Goal: Task Accomplishment & Management: Use online tool/utility

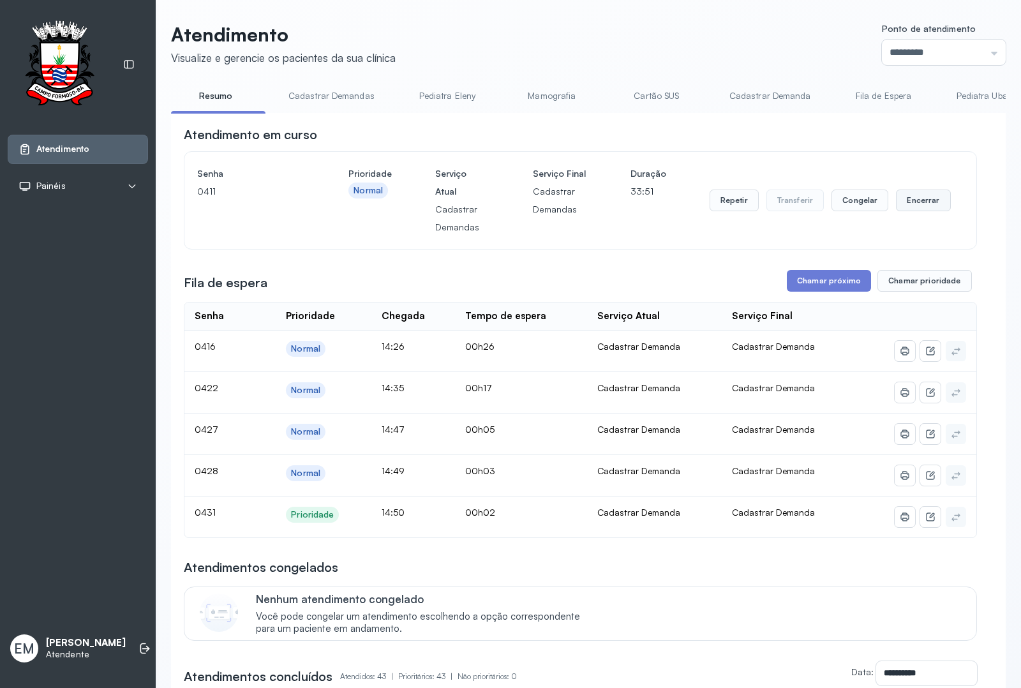
click at [900, 202] on button "Encerrar" at bounding box center [923, 201] width 54 height 22
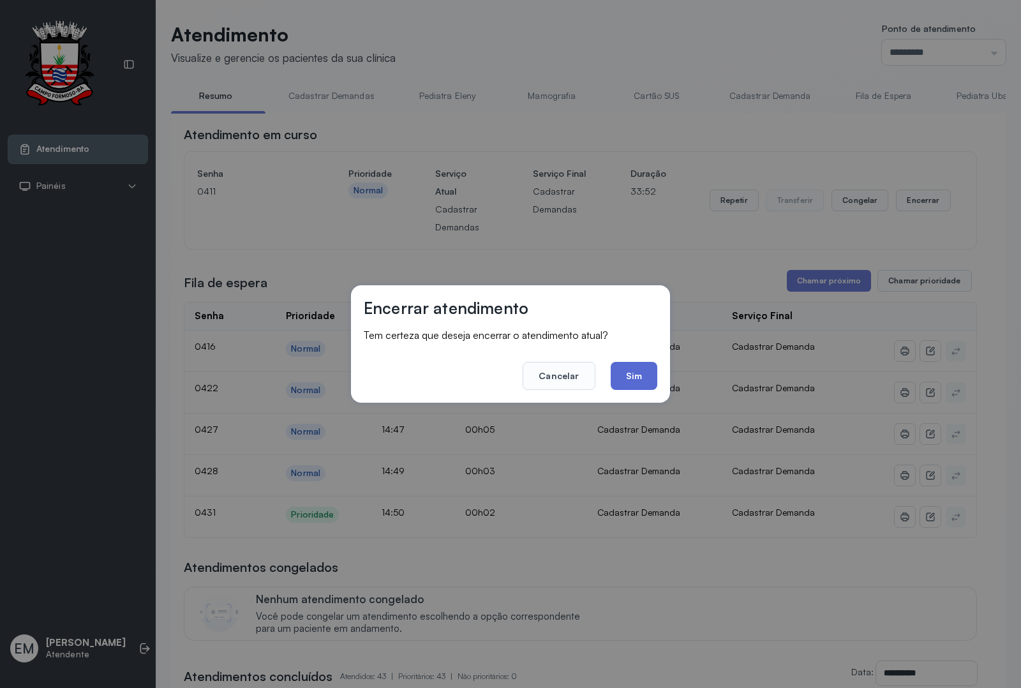
click at [633, 370] on button "Sim" at bounding box center [634, 376] width 47 height 28
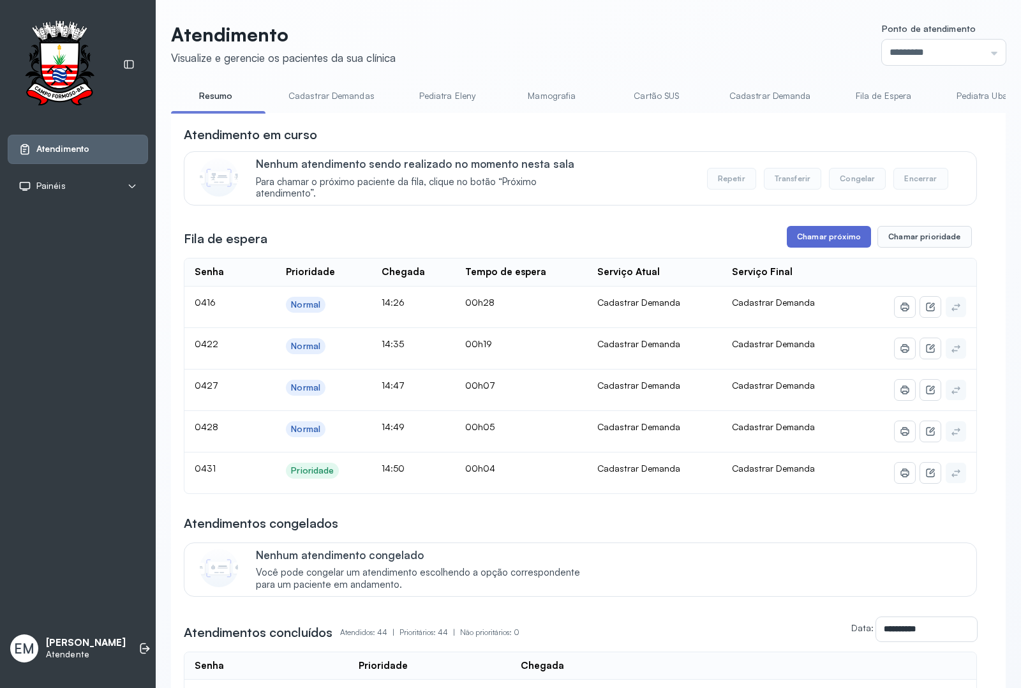
click at [805, 234] on button "Chamar próximo" at bounding box center [829, 237] width 84 height 22
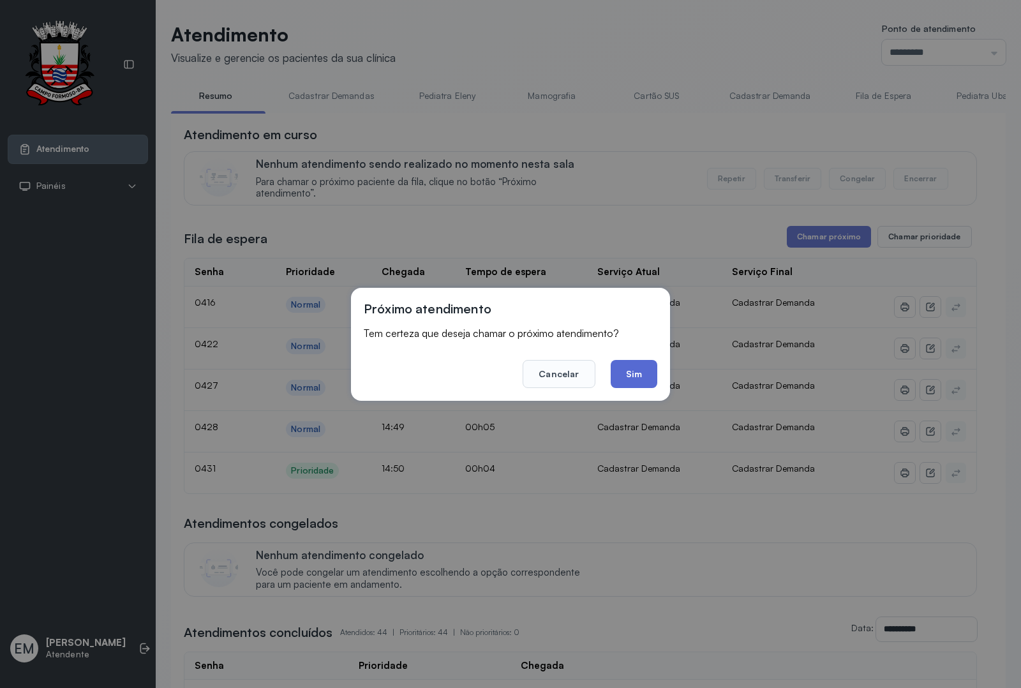
click at [642, 368] on button "Sim" at bounding box center [634, 374] width 47 height 28
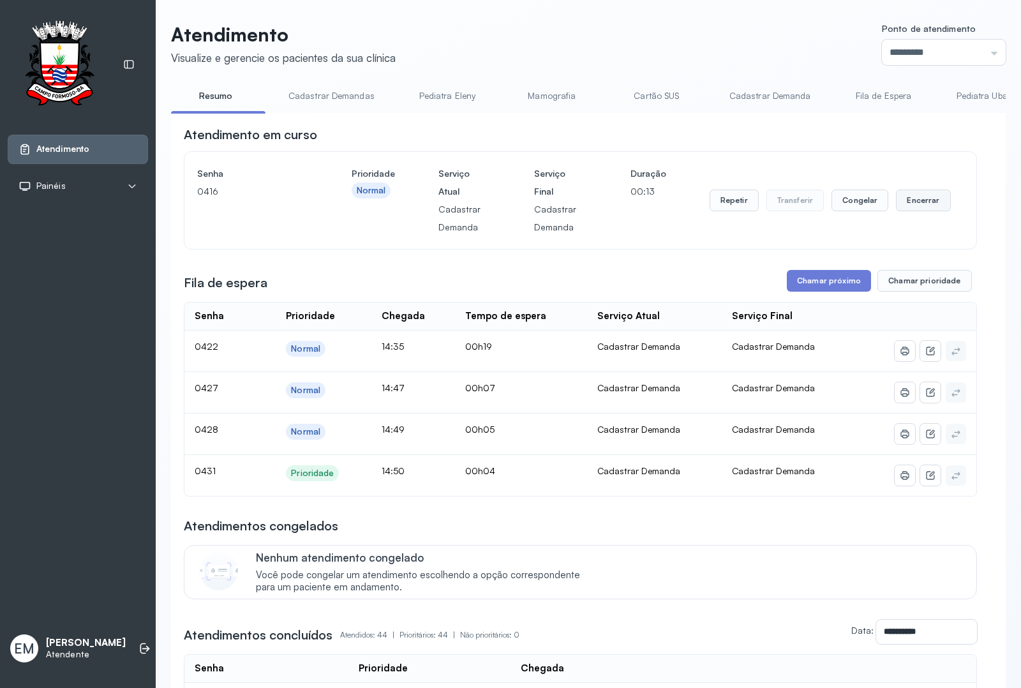
click at [920, 198] on button "Encerrar" at bounding box center [923, 201] width 54 height 22
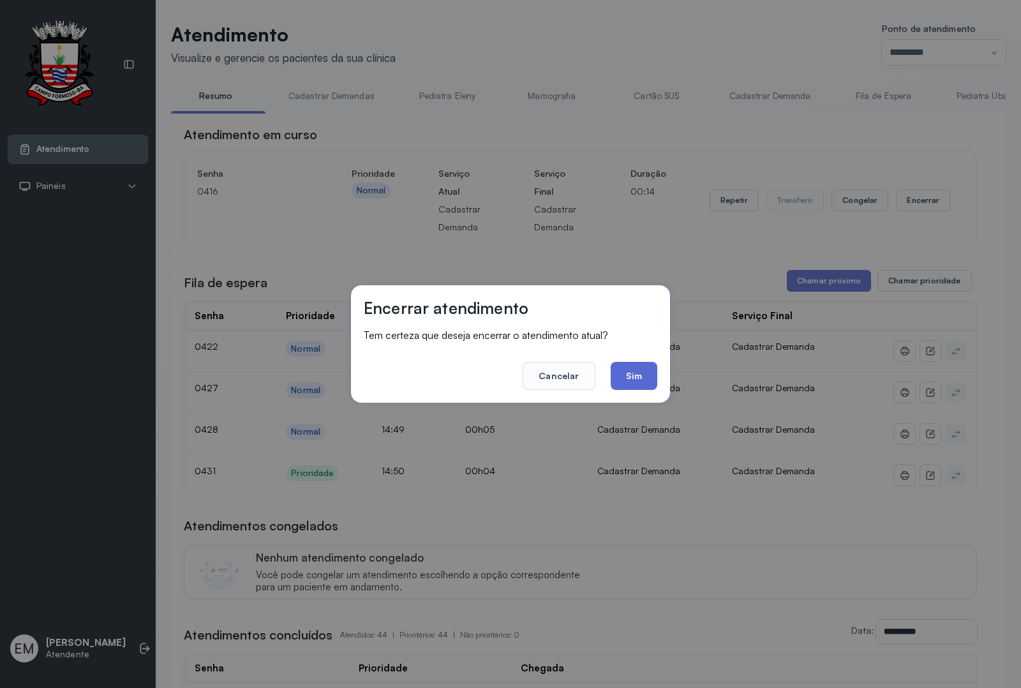
click at [626, 374] on button "Sim" at bounding box center [634, 376] width 47 height 28
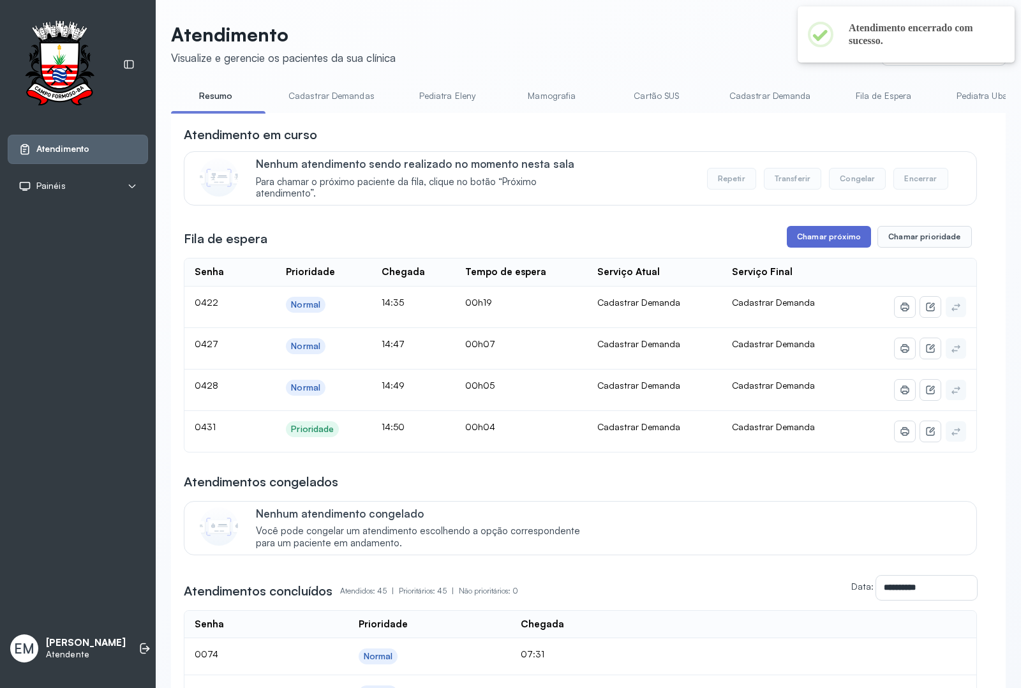
click at [818, 237] on button "Chamar próximo" at bounding box center [829, 237] width 84 height 22
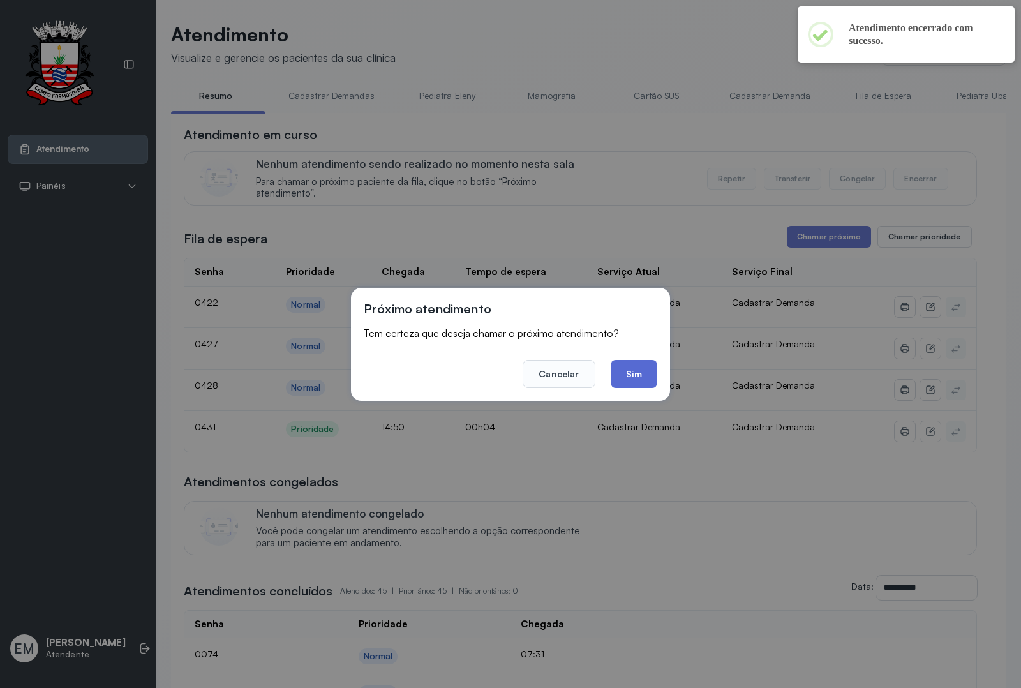
click at [643, 371] on button "Sim" at bounding box center [634, 374] width 47 height 28
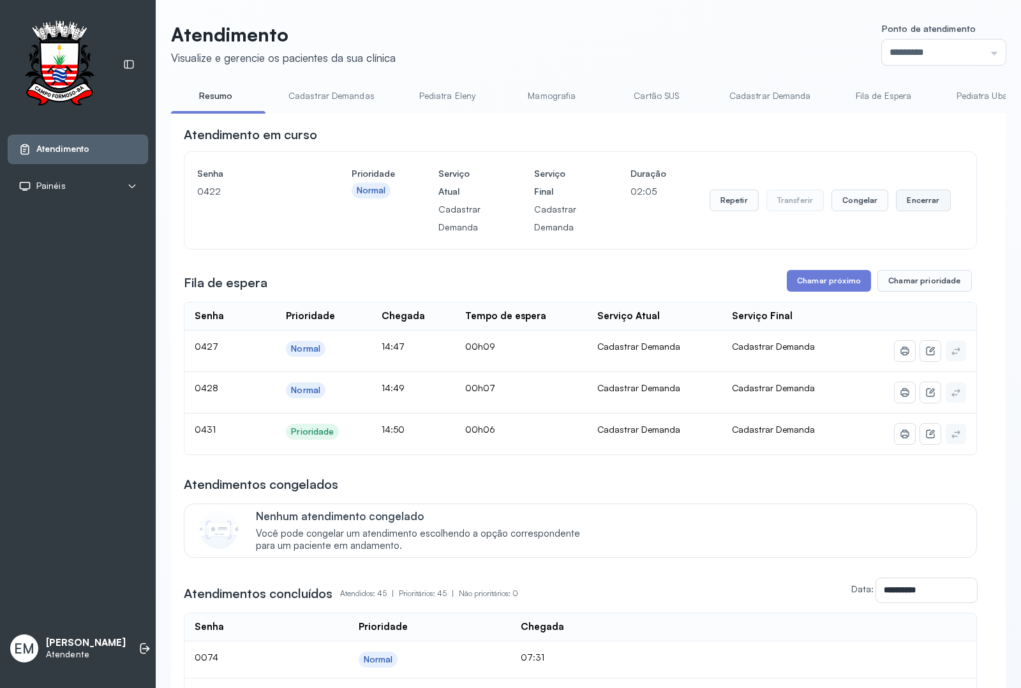
click at [901, 198] on button "Encerrar" at bounding box center [923, 201] width 54 height 22
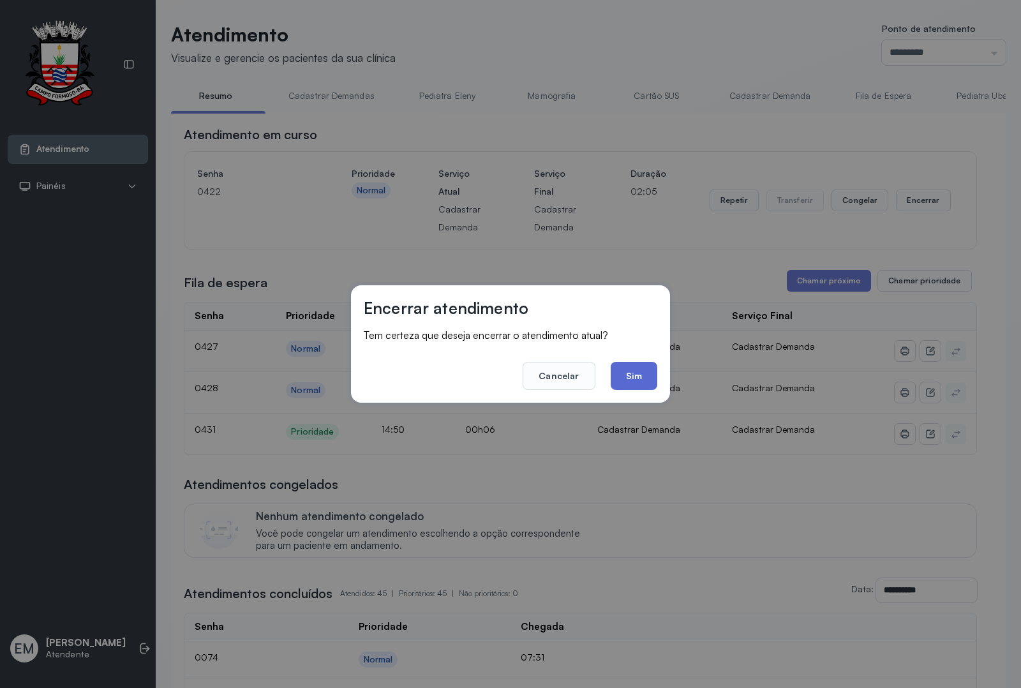
click at [633, 380] on button "Sim" at bounding box center [634, 376] width 47 height 28
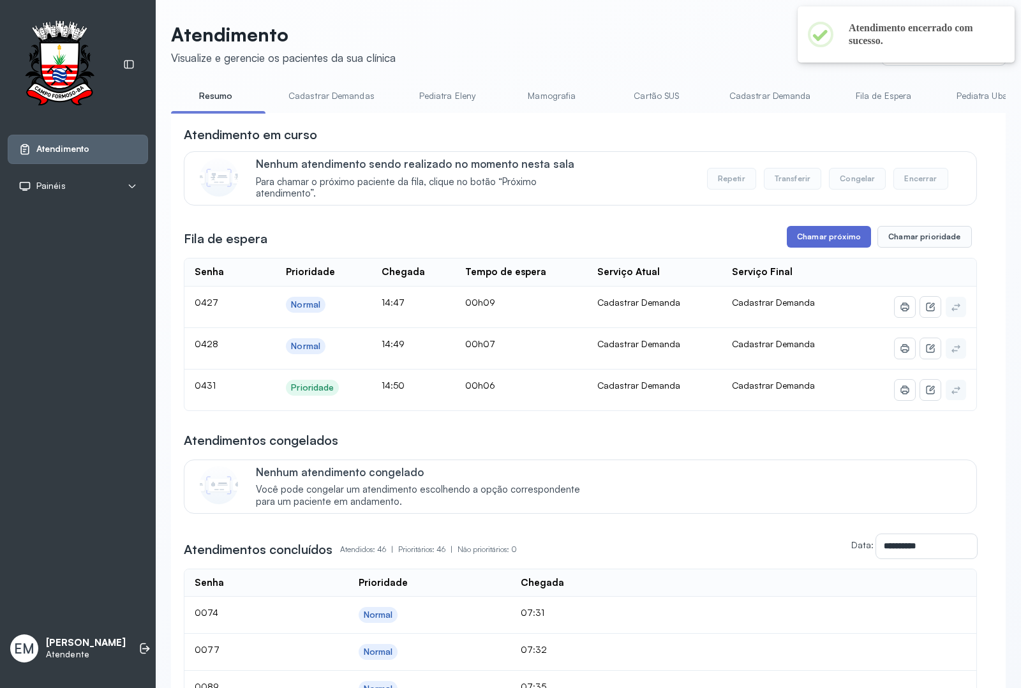
click at [787, 244] on button "Chamar próximo" at bounding box center [829, 237] width 84 height 22
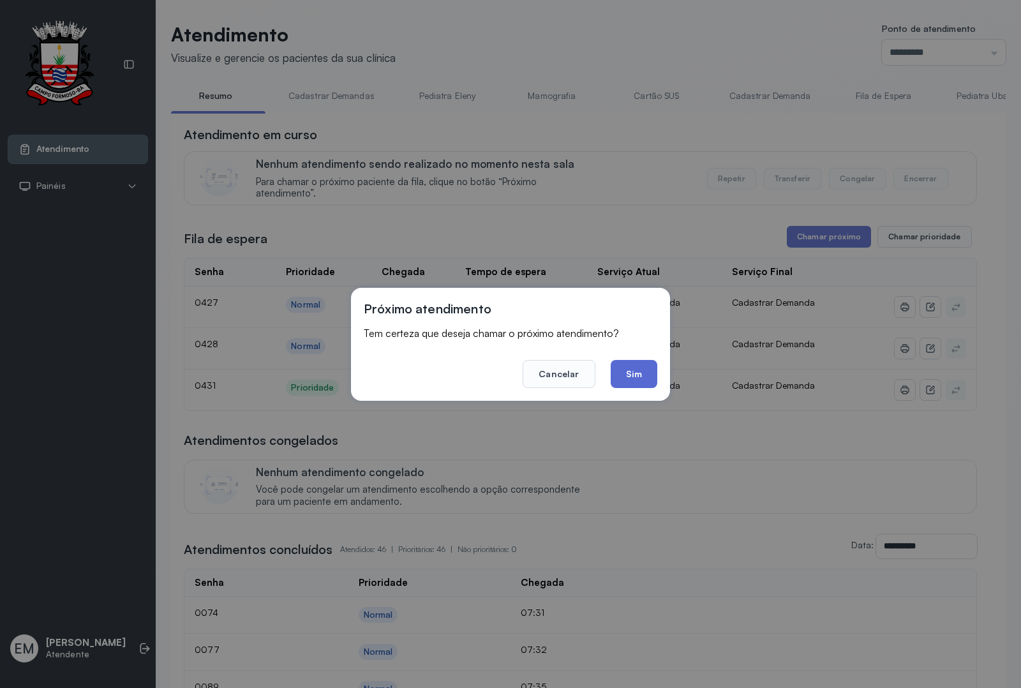
click at [647, 380] on button "Sim" at bounding box center [634, 374] width 47 height 28
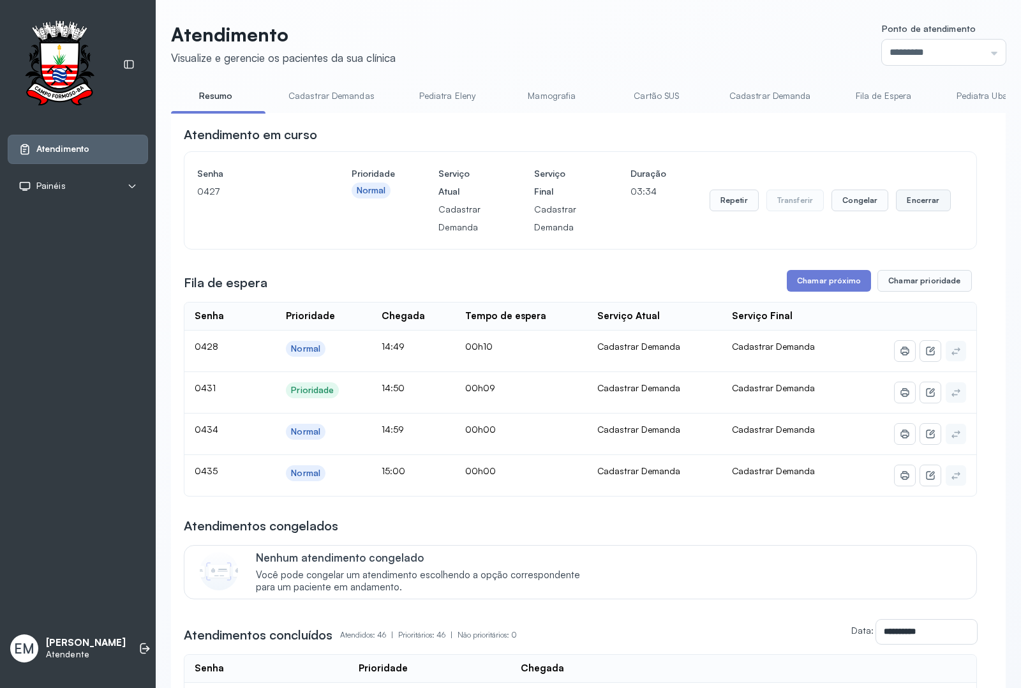
click at [921, 211] on button "Encerrar" at bounding box center [923, 201] width 54 height 22
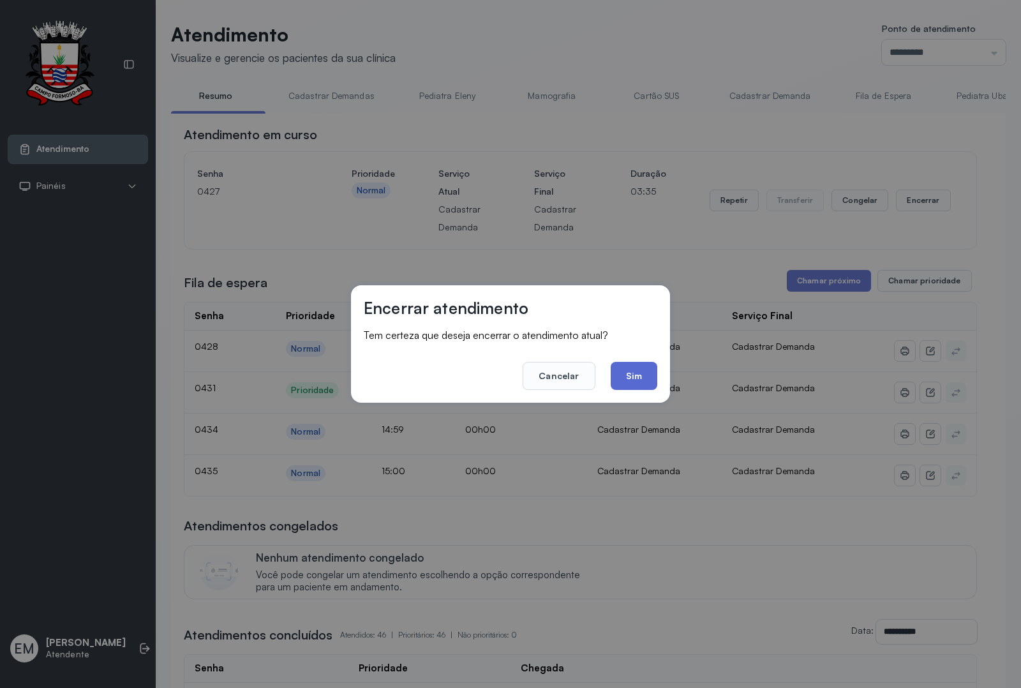
click at [630, 385] on button "Sim" at bounding box center [634, 376] width 47 height 28
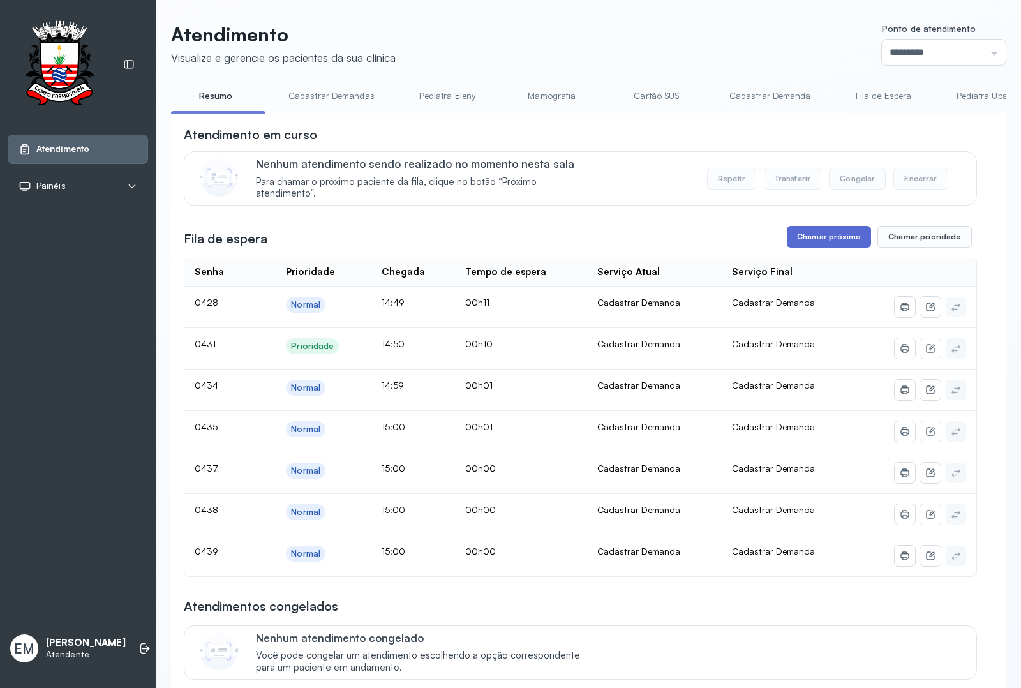
click at [809, 234] on button "Chamar próximo" at bounding box center [829, 237] width 84 height 22
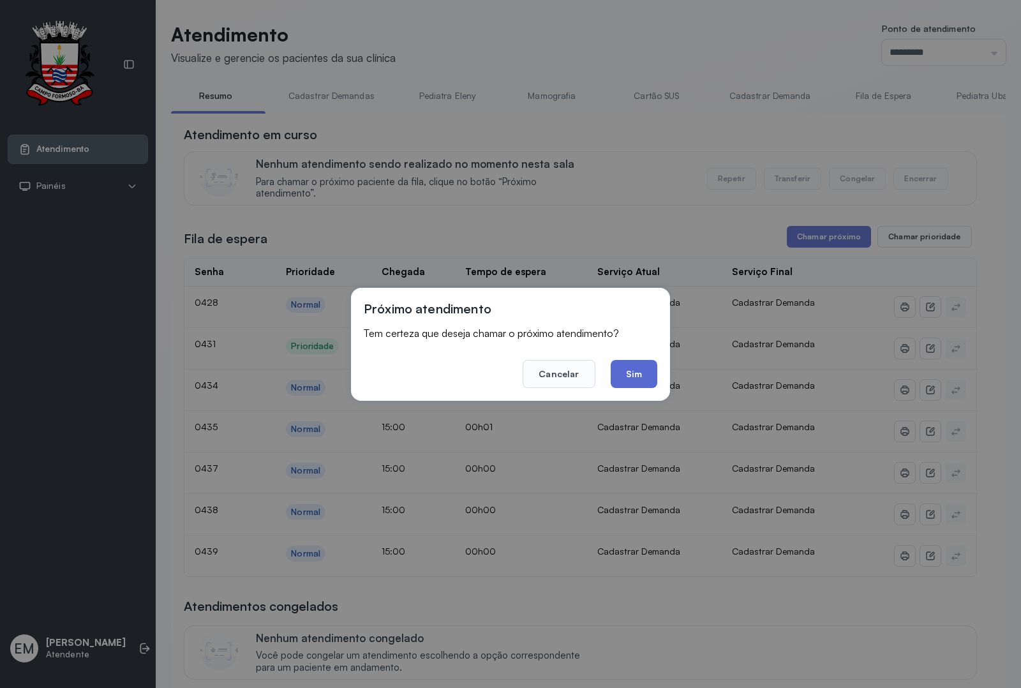
click at [627, 368] on button "Sim" at bounding box center [634, 374] width 47 height 28
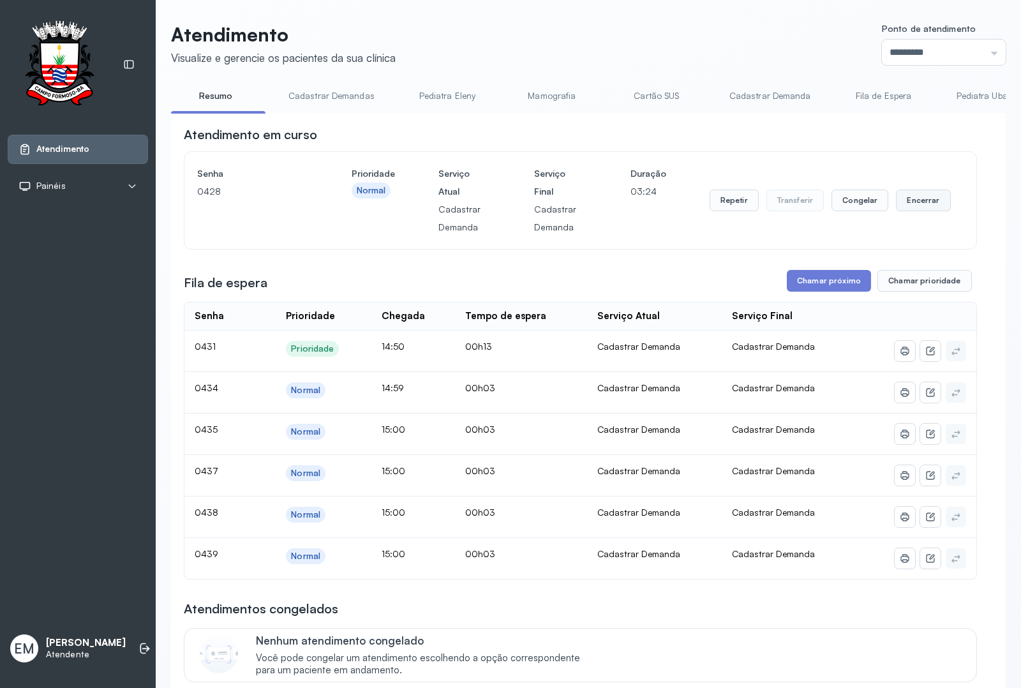
click at [917, 202] on button "Encerrar" at bounding box center [923, 201] width 54 height 22
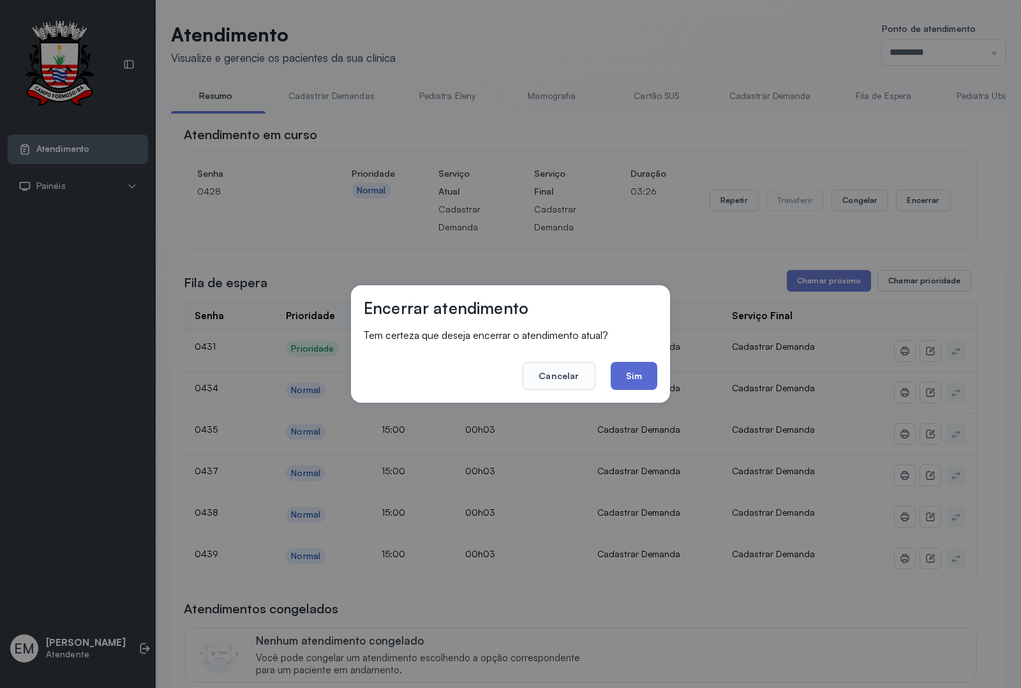
click at [642, 362] on button "Sim" at bounding box center [634, 376] width 47 height 28
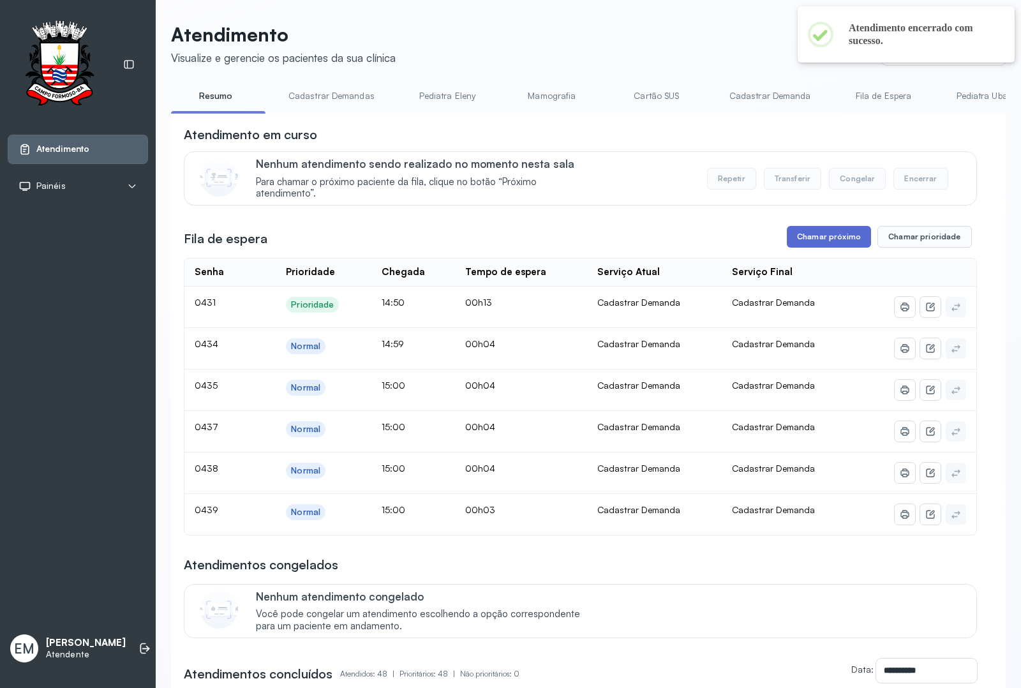
click at [825, 240] on button "Chamar próximo" at bounding box center [829, 237] width 84 height 22
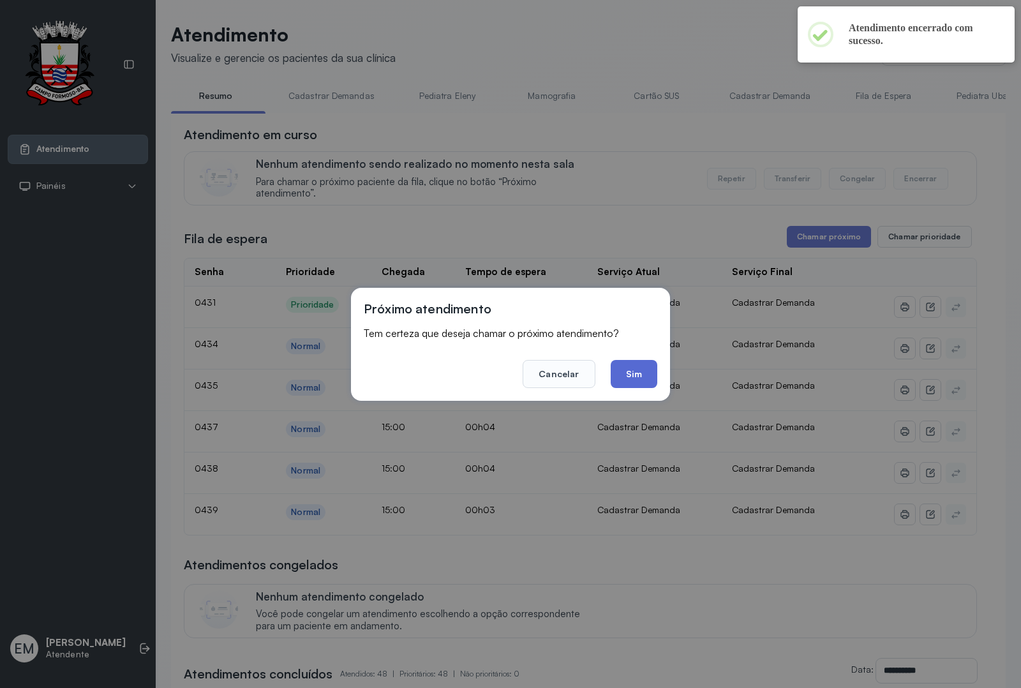
click at [636, 374] on button "Sim" at bounding box center [634, 374] width 47 height 28
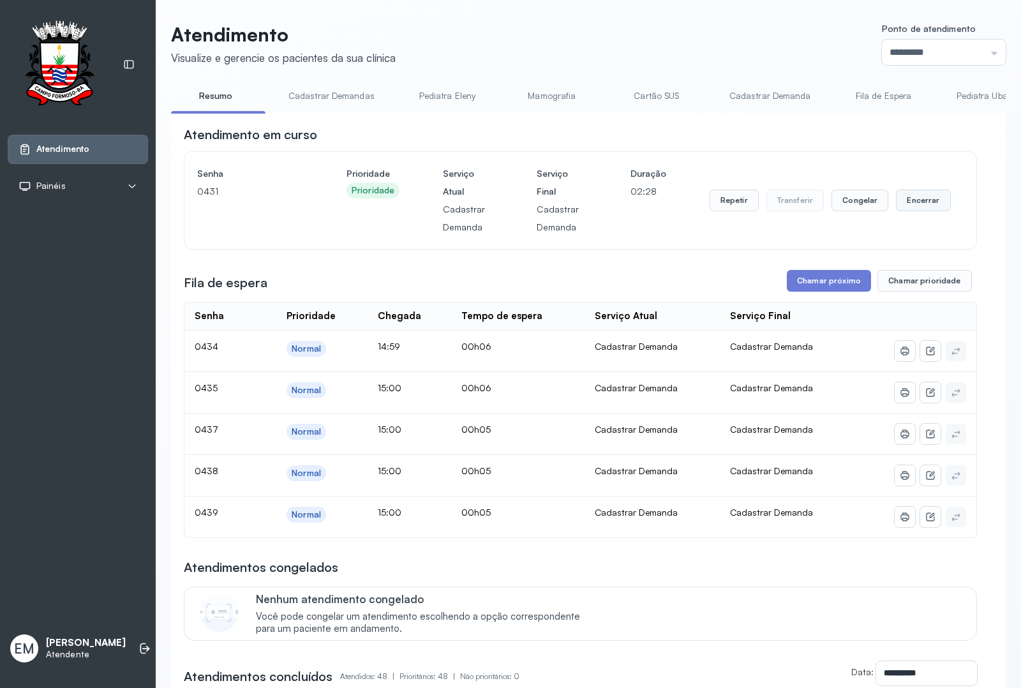
drag, startPoint x: 920, startPoint y: 193, endPoint x: 917, endPoint y: 200, distance: 7.4
click at [917, 200] on button "Encerrar" at bounding box center [923, 201] width 54 height 22
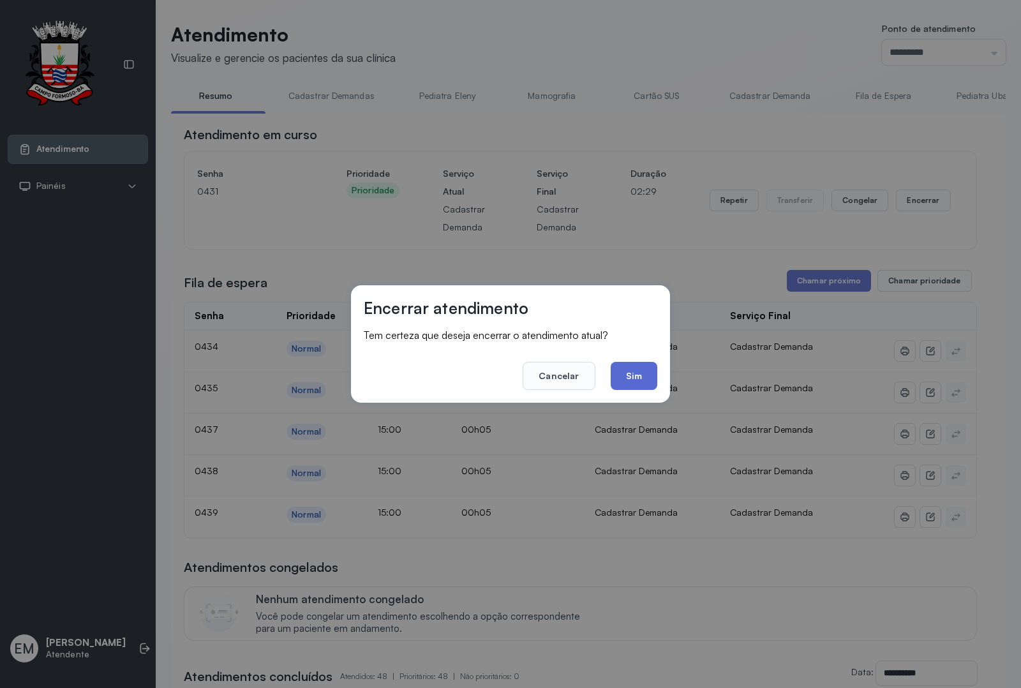
click at [652, 373] on button "Sim" at bounding box center [634, 376] width 47 height 28
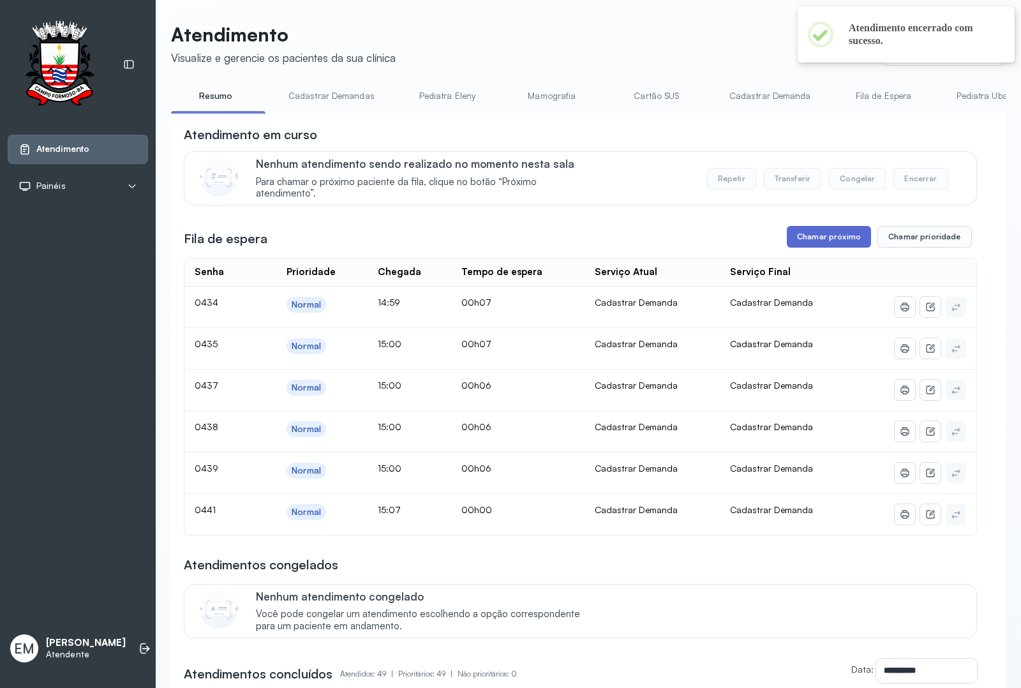
click at [793, 241] on button "Chamar próximo" at bounding box center [829, 237] width 84 height 22
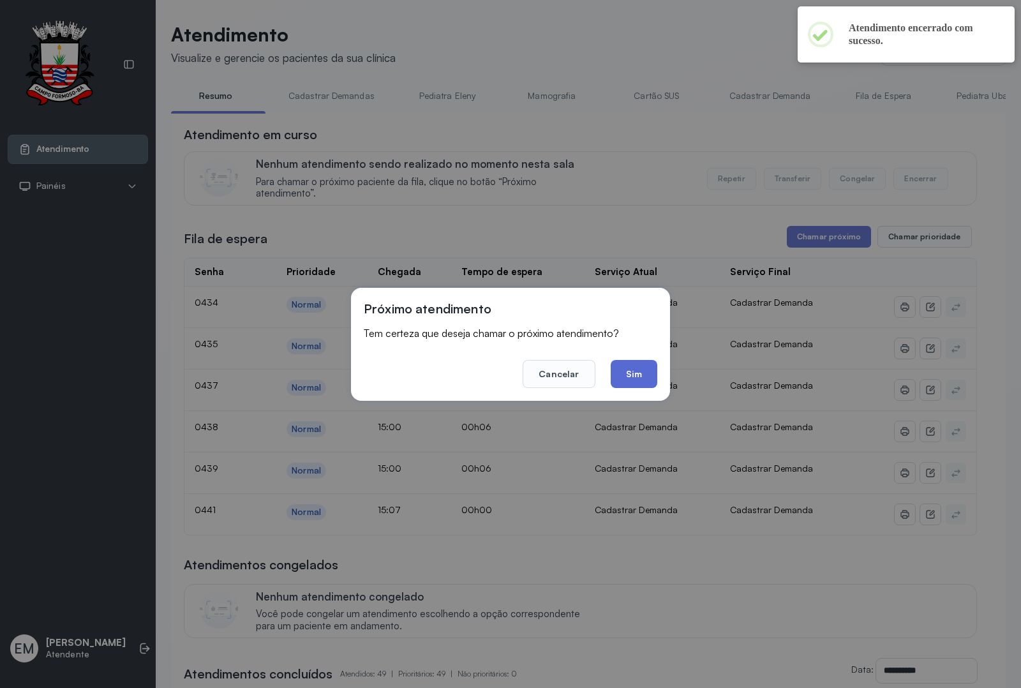
click at [625, 382] on button "Sim" at bounding box center [634, 374] width 47 height 28
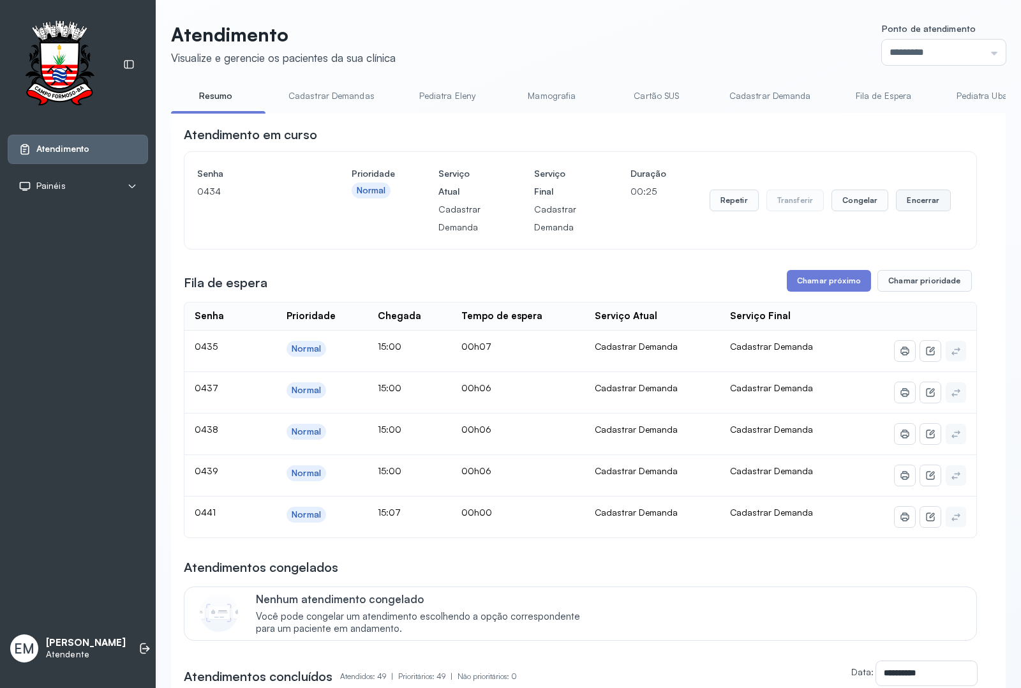
click at [923, 198] on button "Encerrar" at bounding box center [923, 201] width 54 height 22
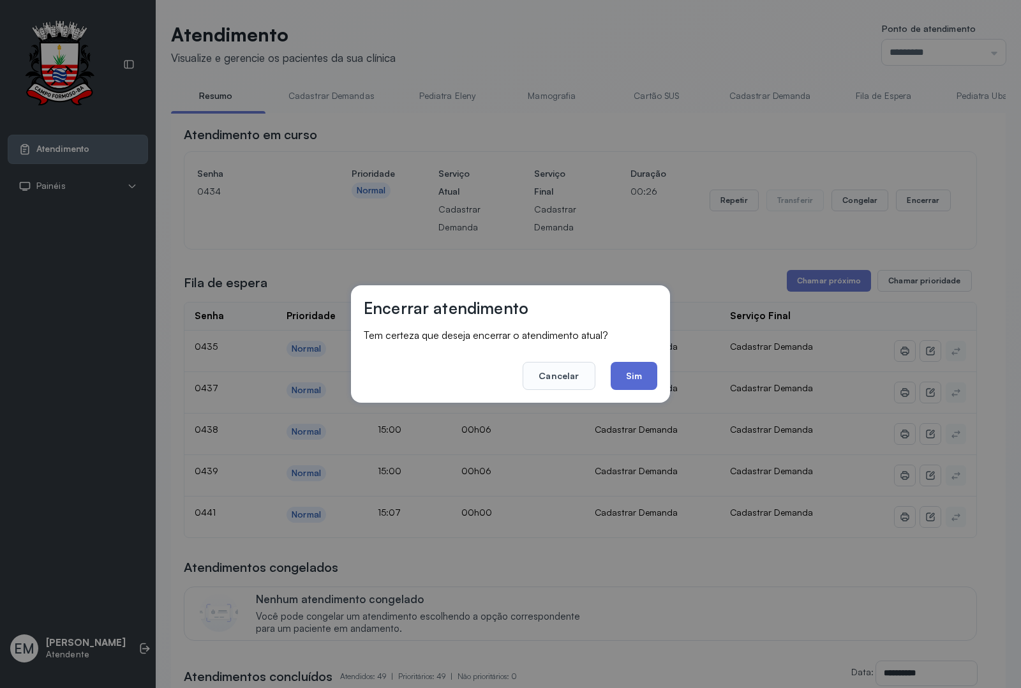
click at [640, 368] on button "Sim" at bounding box center [634, 376] width 47 height 28
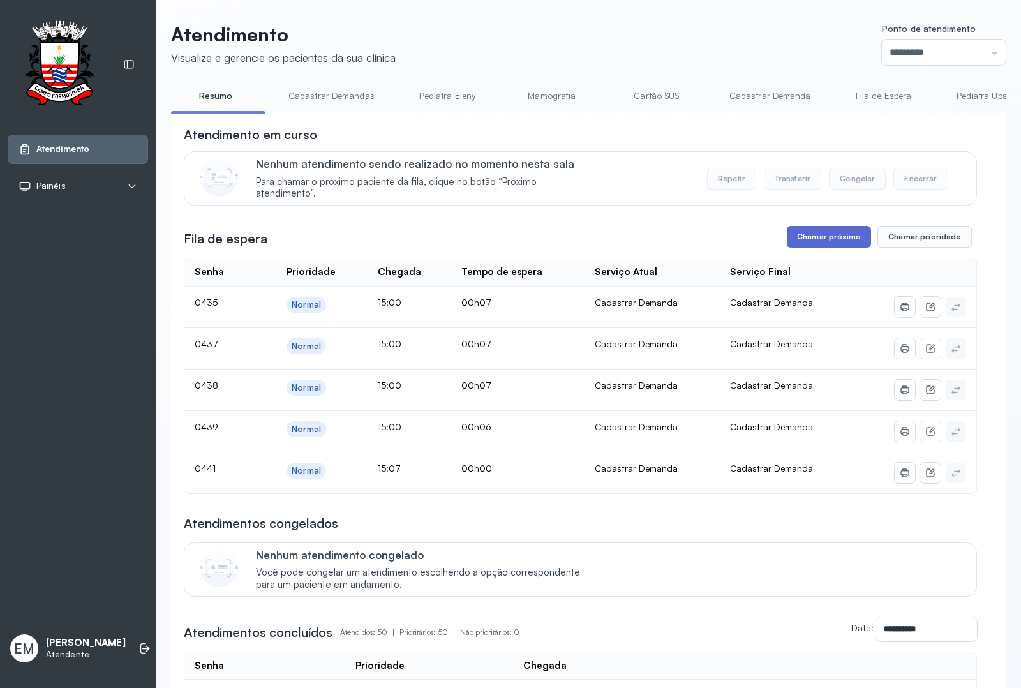
click at [828, 232] on button "Chamar próximo" at bounding box center [829, 237] width 84 height 22
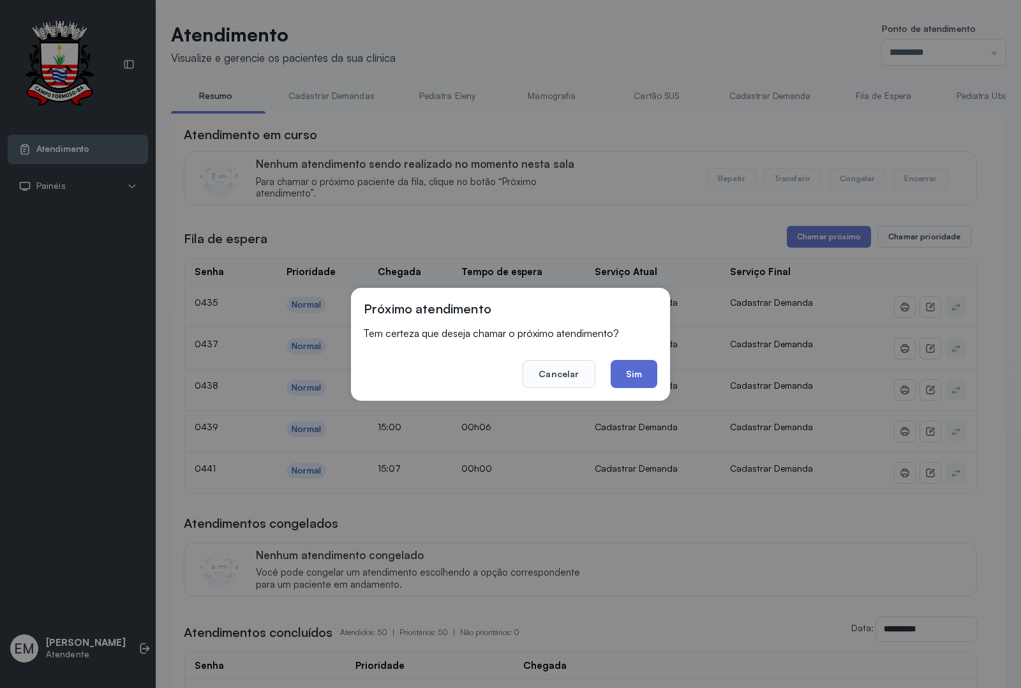
click at [633, 378] on button "Sim" at bounding box center [634, 374] width 47 height 28
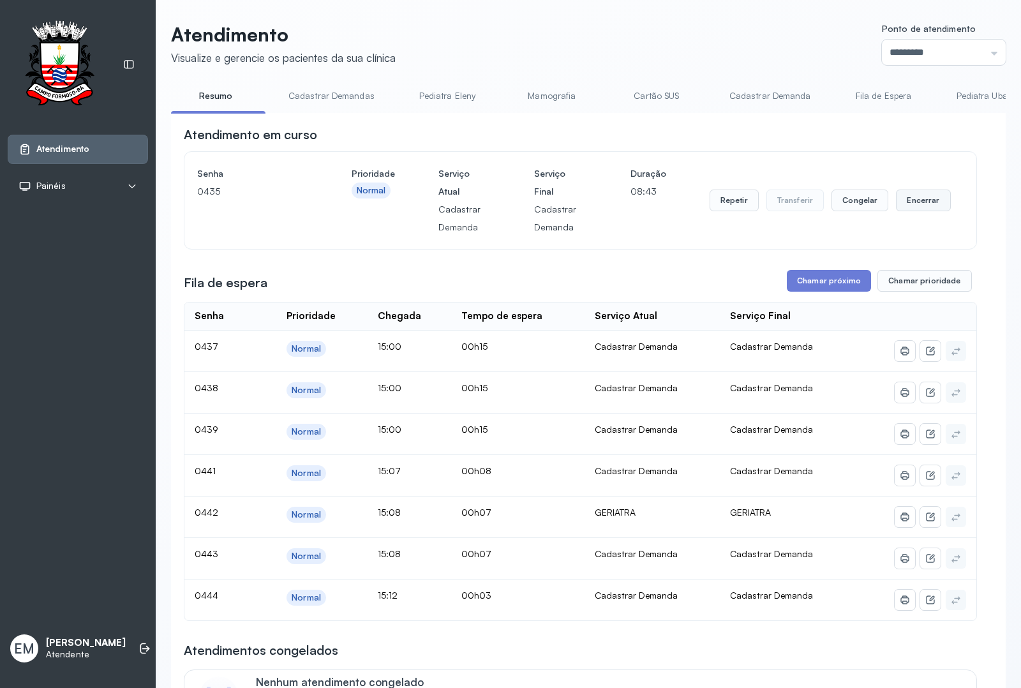
click at [913, 203] on button "Encerrar" at bounding box center [923, 201] width 54 height 22
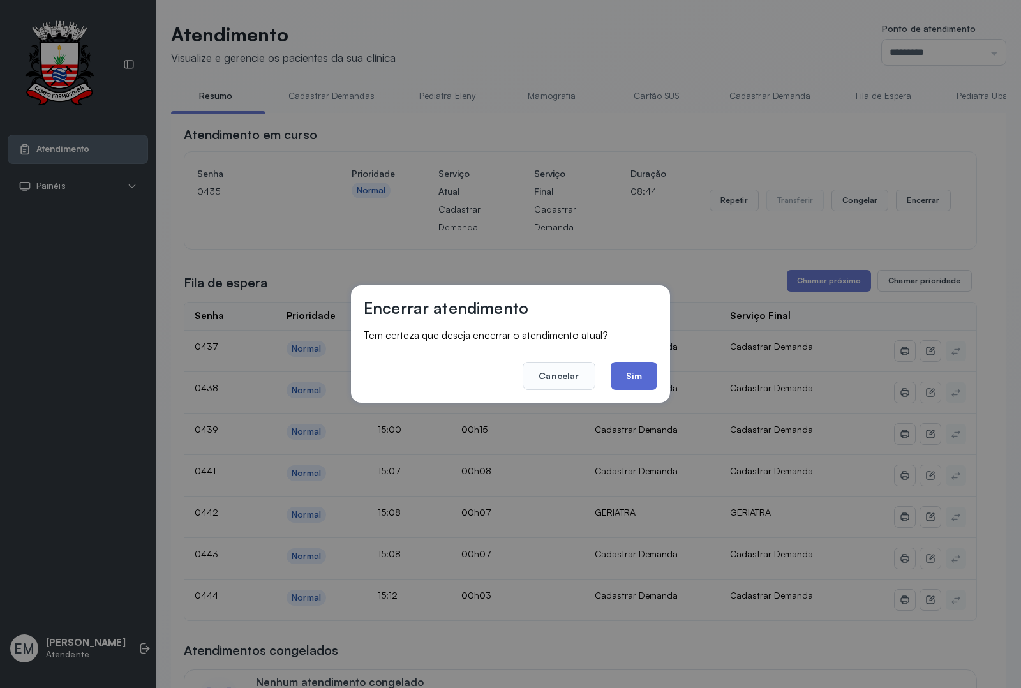
click at [637, 380] on button "Sim" at bounding box center [634, 376] width 47 height 28
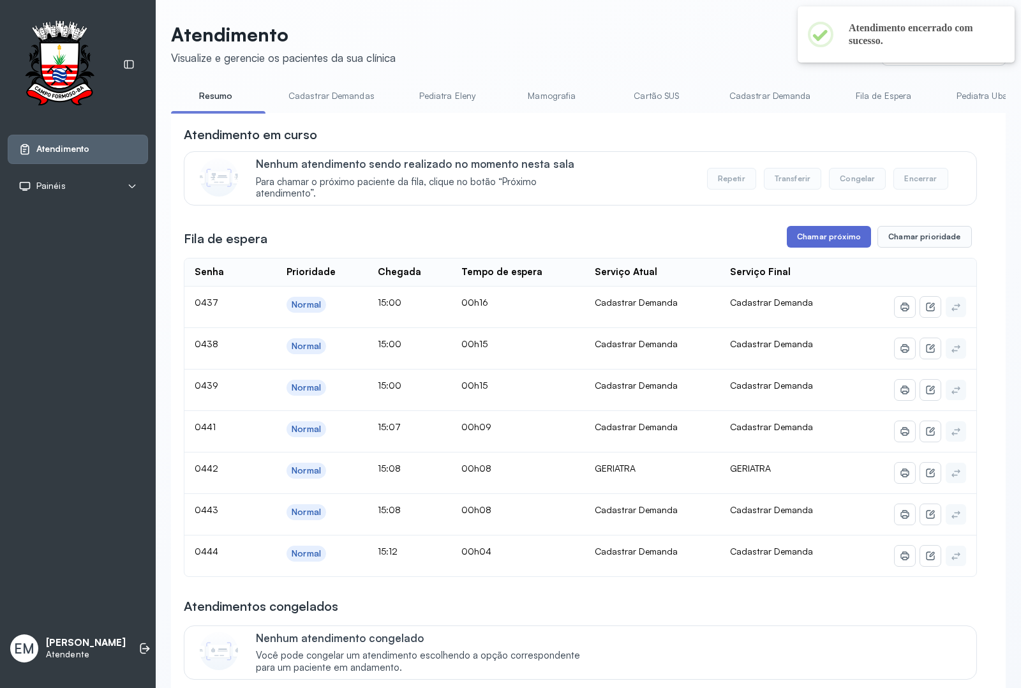
click at [821, 240] on button "Chamar próximo" at bounding box center [829, 237] width 84 height 22
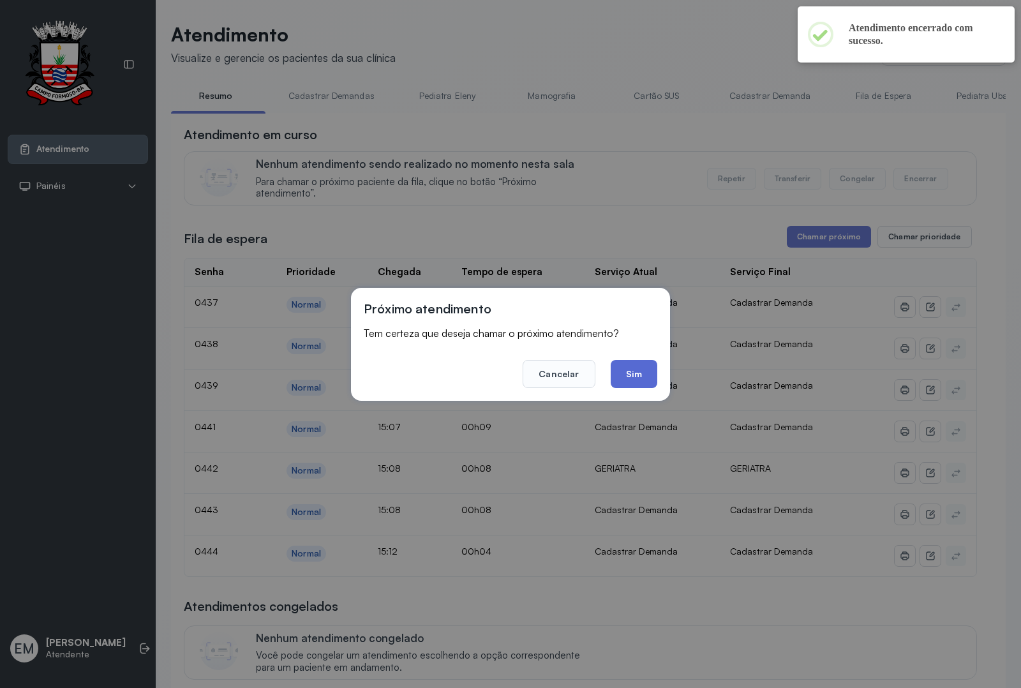
click at [636, 369] on button "Sim" at bounding box center [634, 374] width 47 height 28
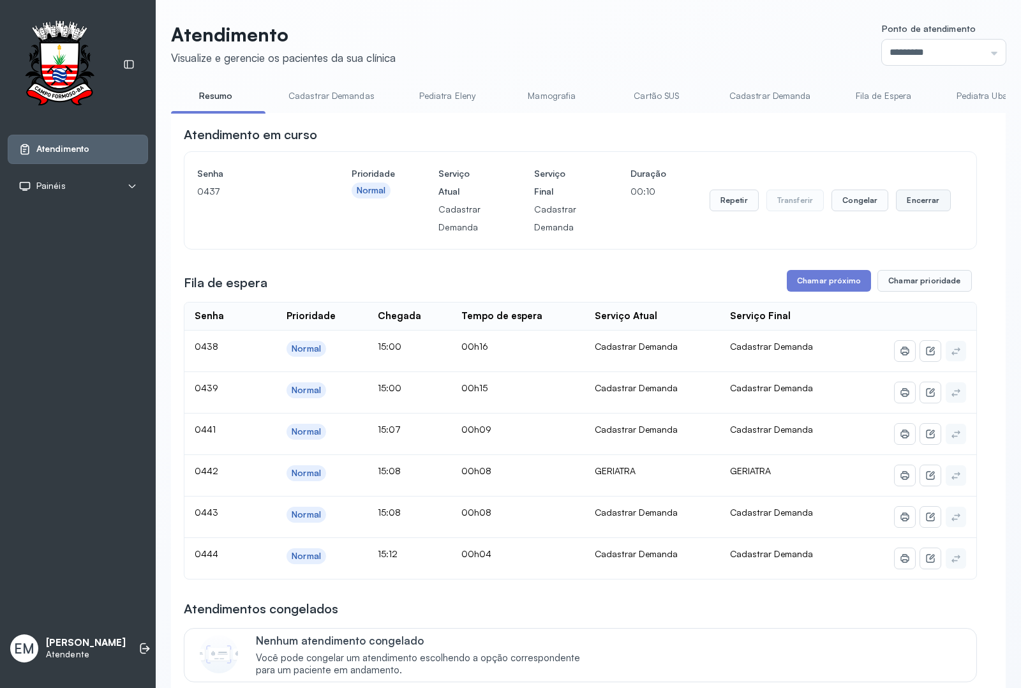
click at [922, 206] on button "Encerrar" at bounding box center [923, 201] width 54 height 22
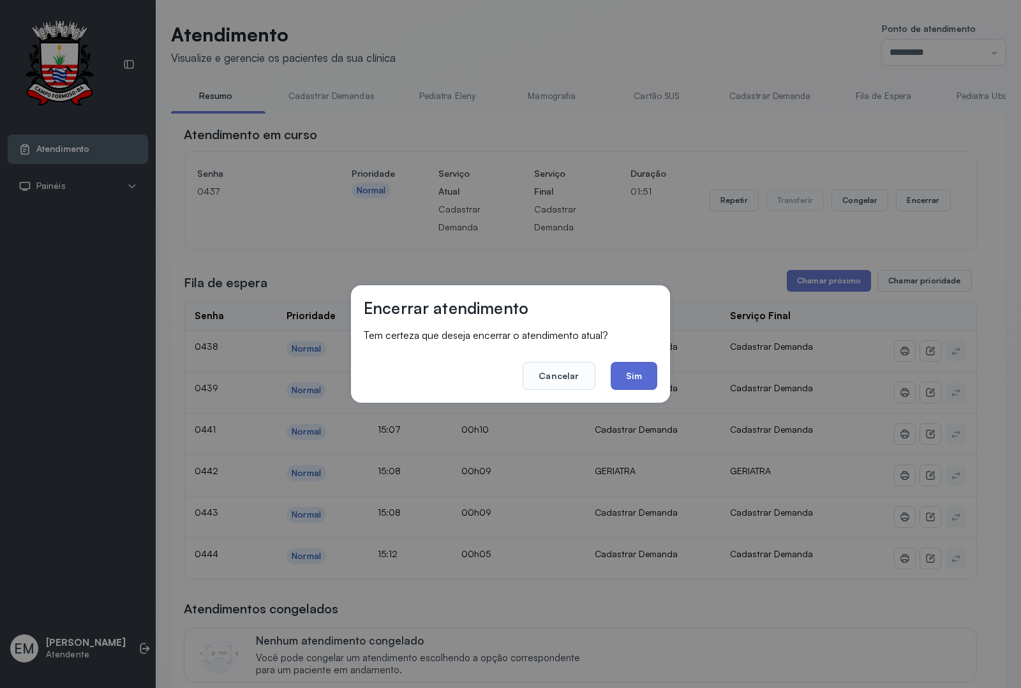
click at [627, 385] on button "Sim" at bounding box center [634, 376] width 47 height 28
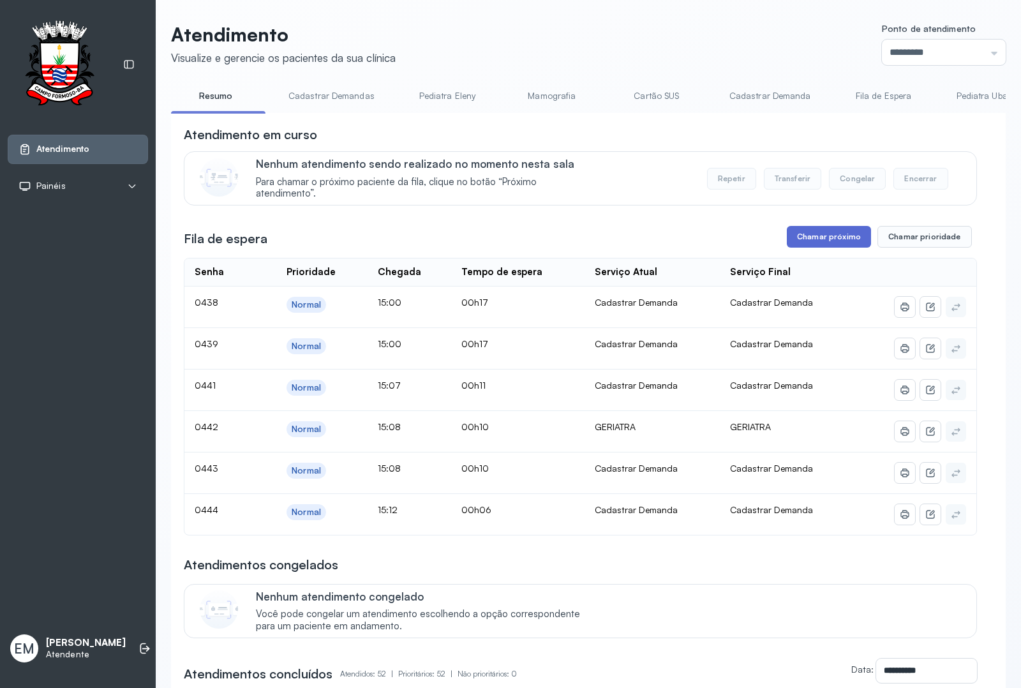
click at [853, 248] on button "Chamar próximo" at bounding box center [829, 237] width 84 height 22
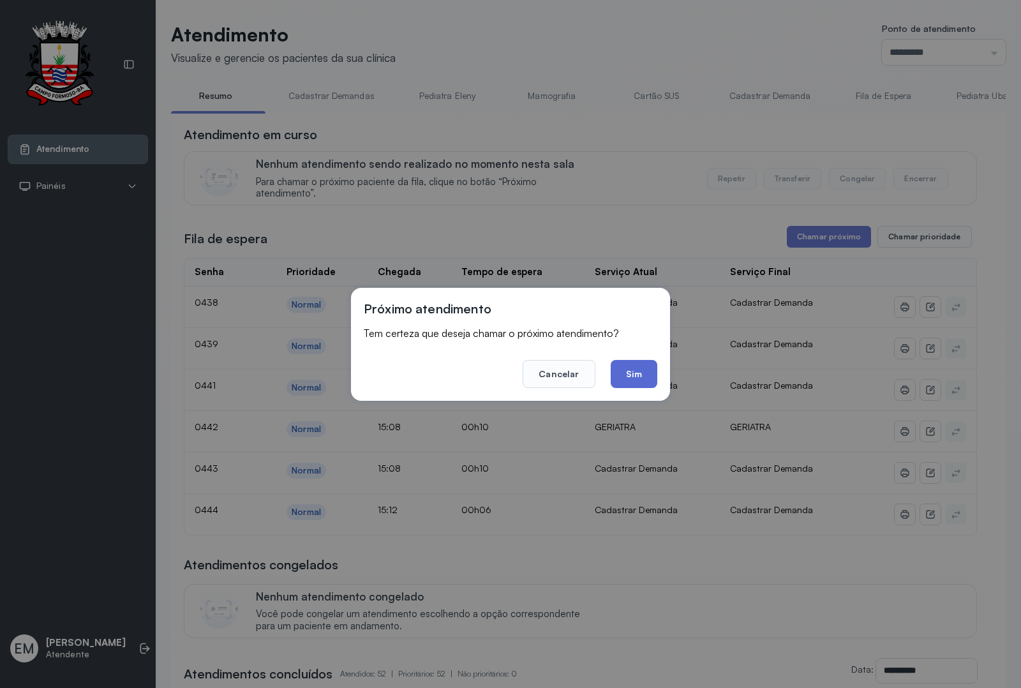
click at [627, 364] on button "Sim" at bounding box center [634, 374] width 47 height 28
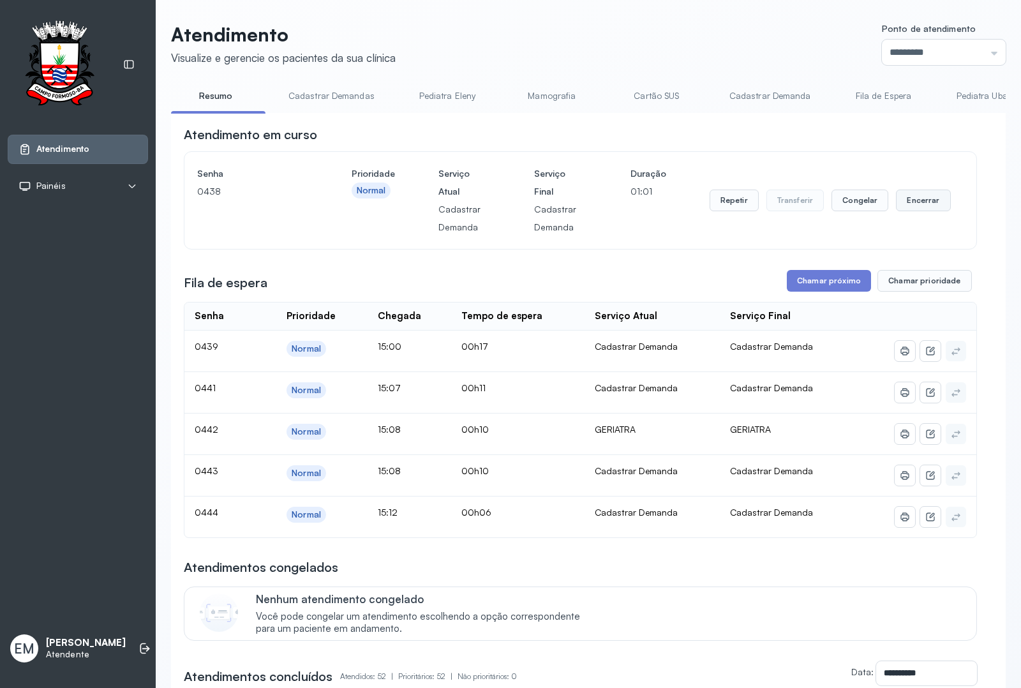
click at [914, 202] on button "Encerrar" at bounding box center [923, 201] width 54 height 22
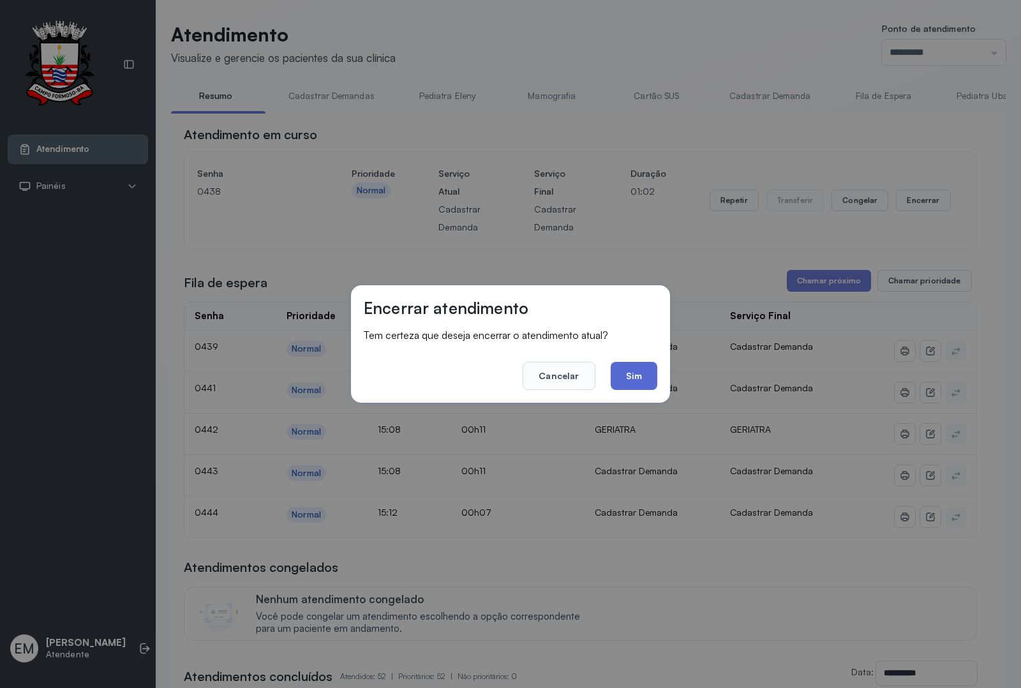
click at [640, 377] on button "Sim" at bounding box center [634, 376] width 47 height 28
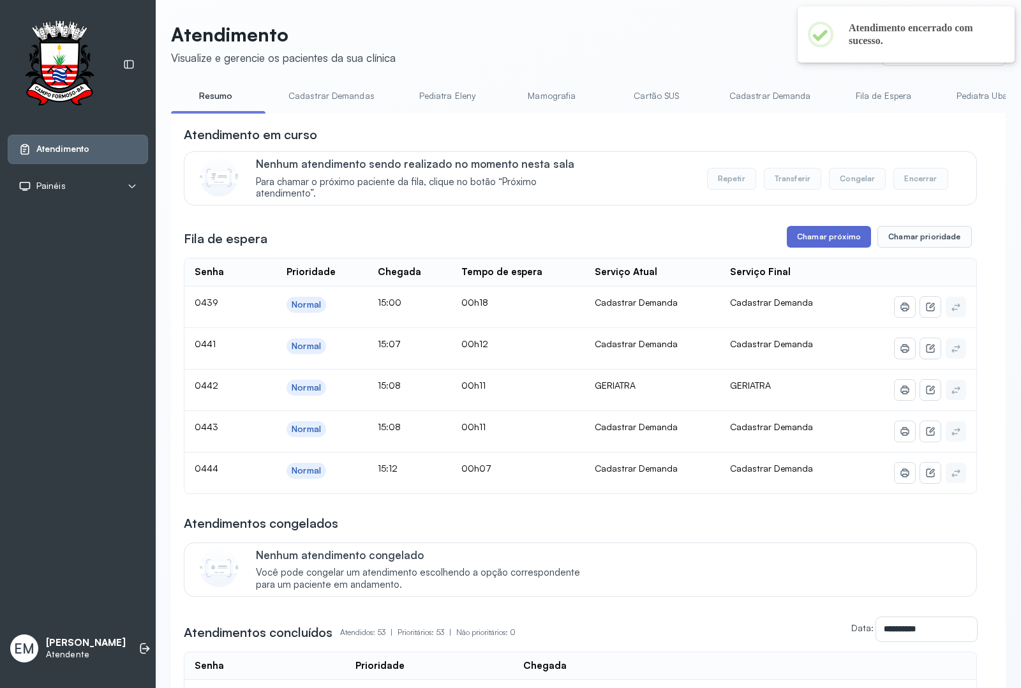
click at [840, 244] on button "Chamar próximo" at bounding box center [829, 237] width 84 height 22
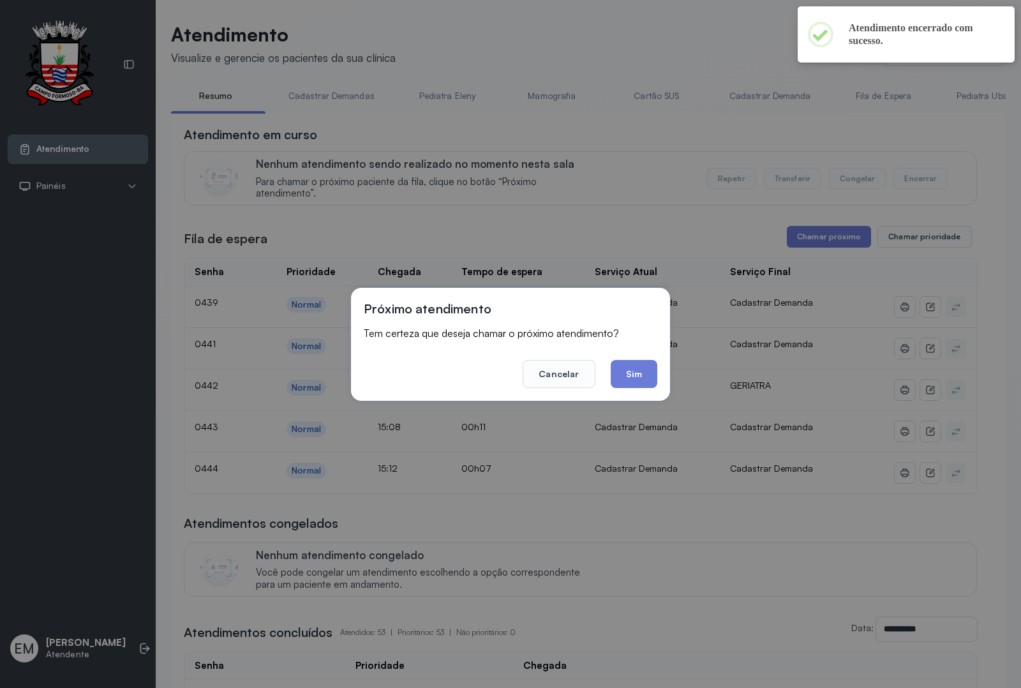
click at [600, 377] on footer "Cancelar Sim" at bounding box center [511, 365] width 294 height 46
click at [626, 368] on button "Sim" at bounding box center [634, 374] width 47 height 28
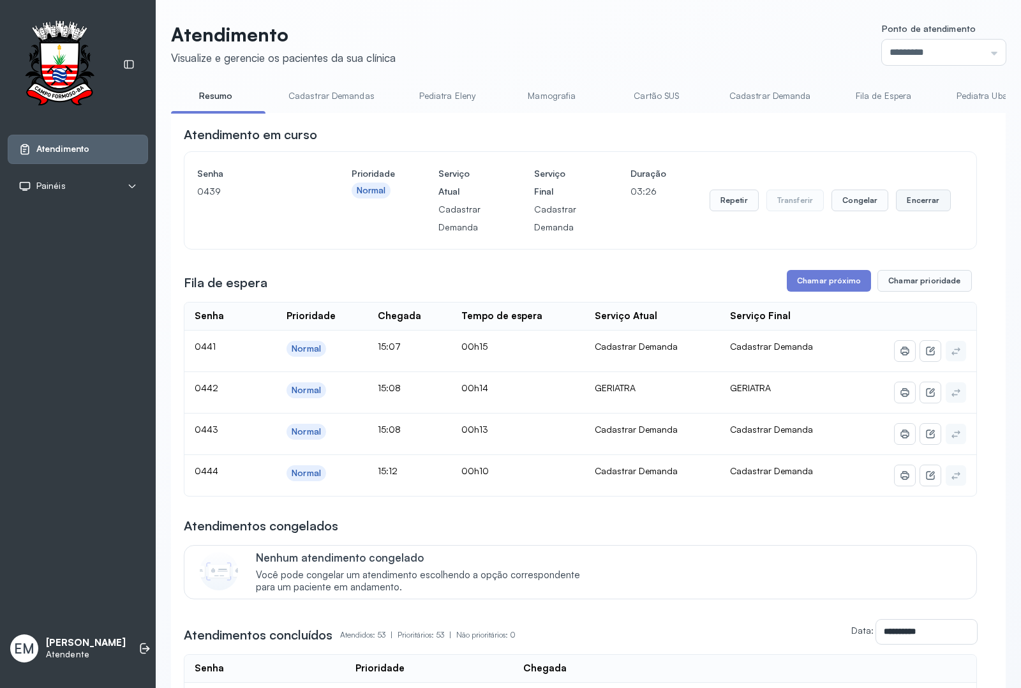
click at [897, 193] on button "Encerrar" at bounding box center [923, 201] width 54 height 22
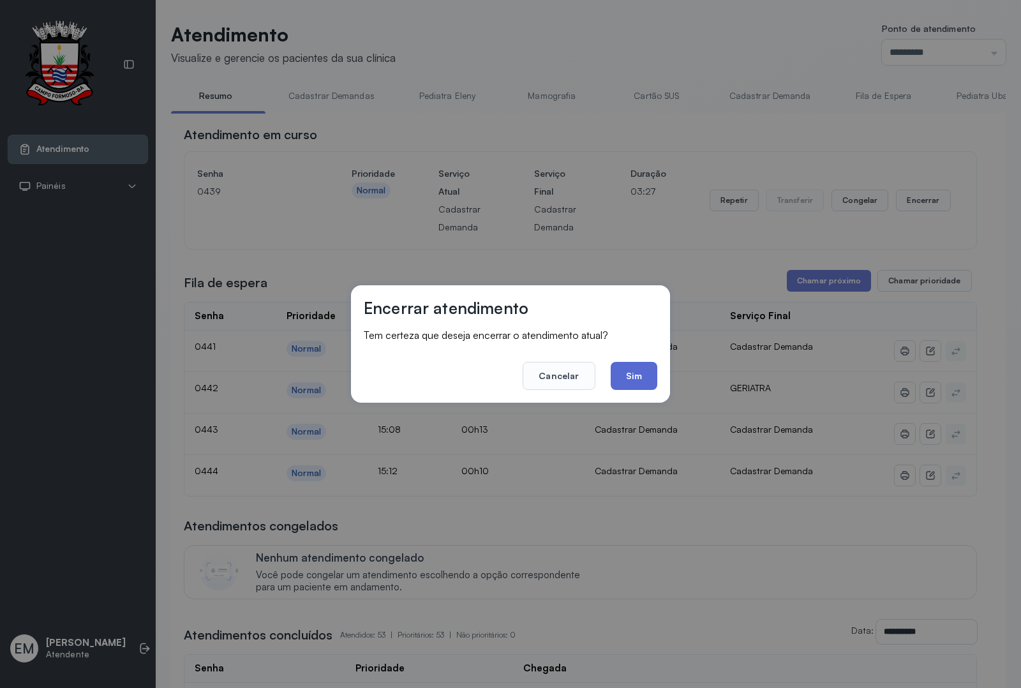
click at [629, 364] on button "Sim" at bounding box center [634, 376] width 47 height 28
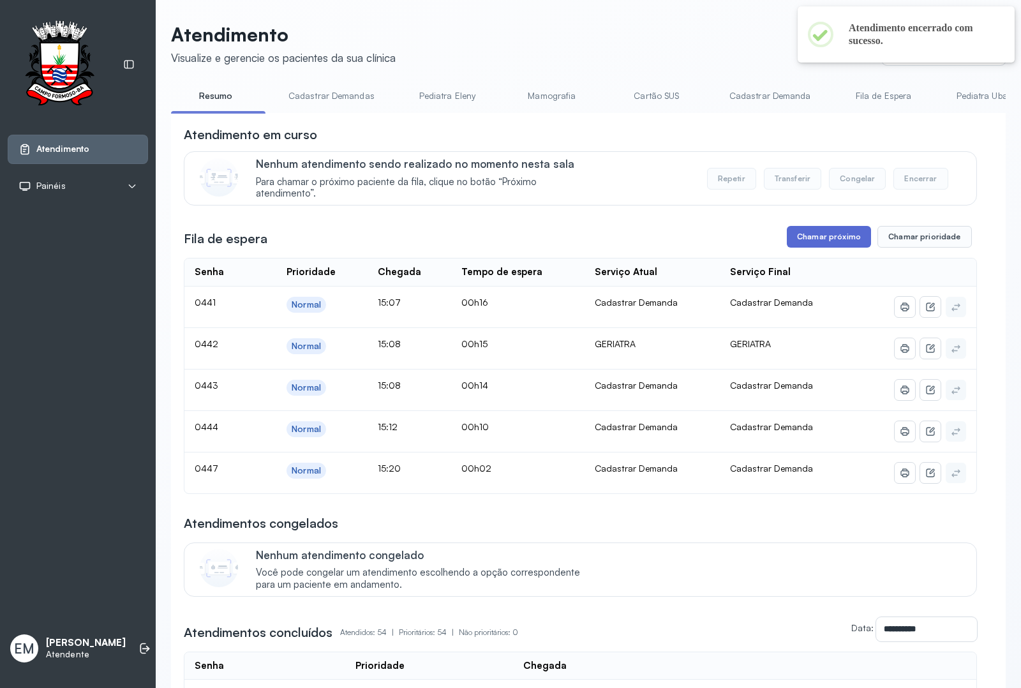
click at [818, 246] on button "Chamar próximo" at bounding box center [829, 237] width 84 height 22
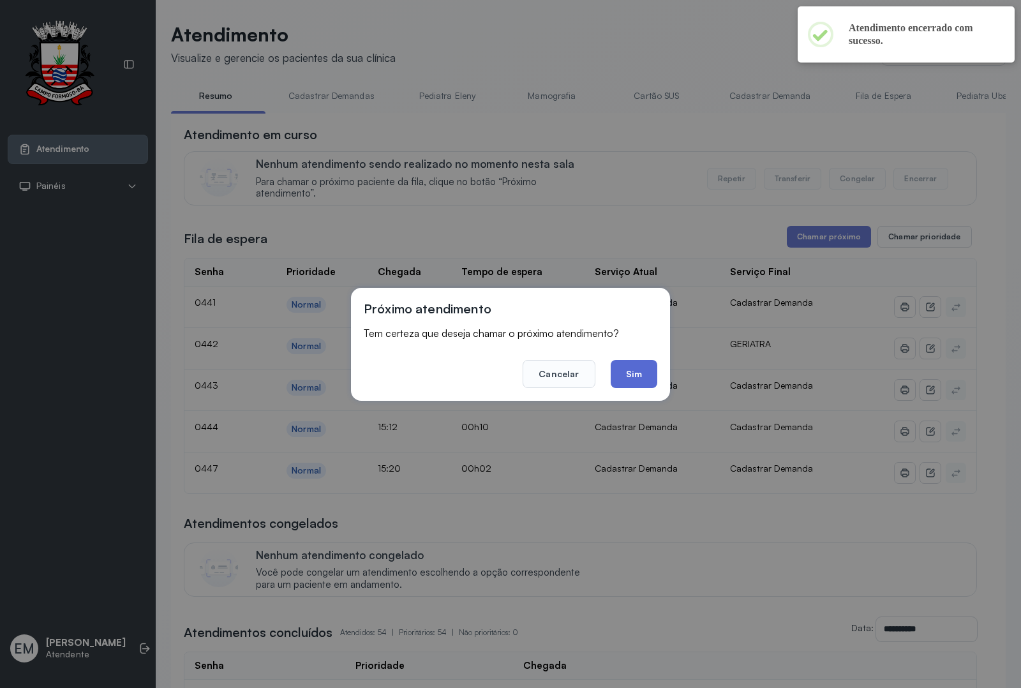
click at [636, 375] on button "Sim" at bounding box center [634, 374] width 47 height 28
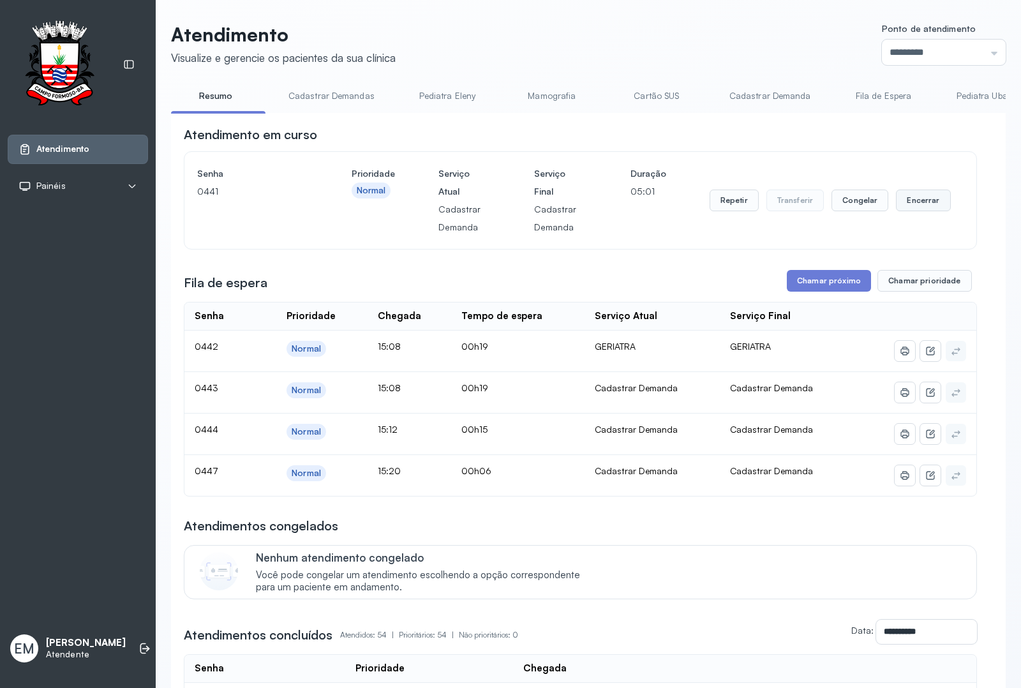
click at [902, 201] on button "Encerrar" at bounding box center [923, 201] width 54 height 22
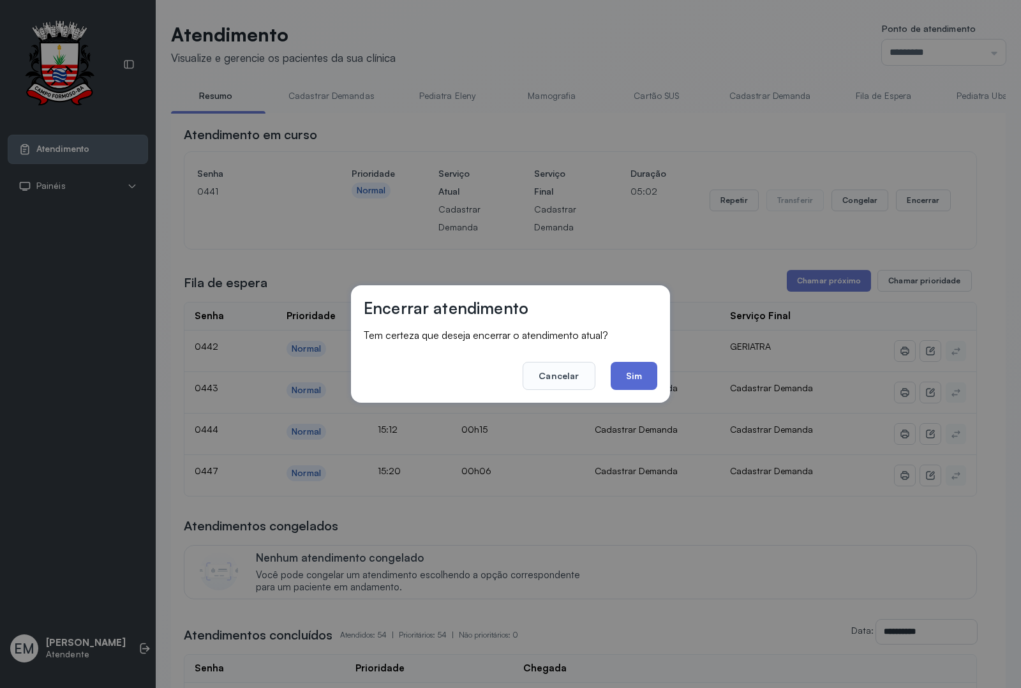
click at [634, 372] on button "Sim" at bounding box center [634, 376] width 47 height 28
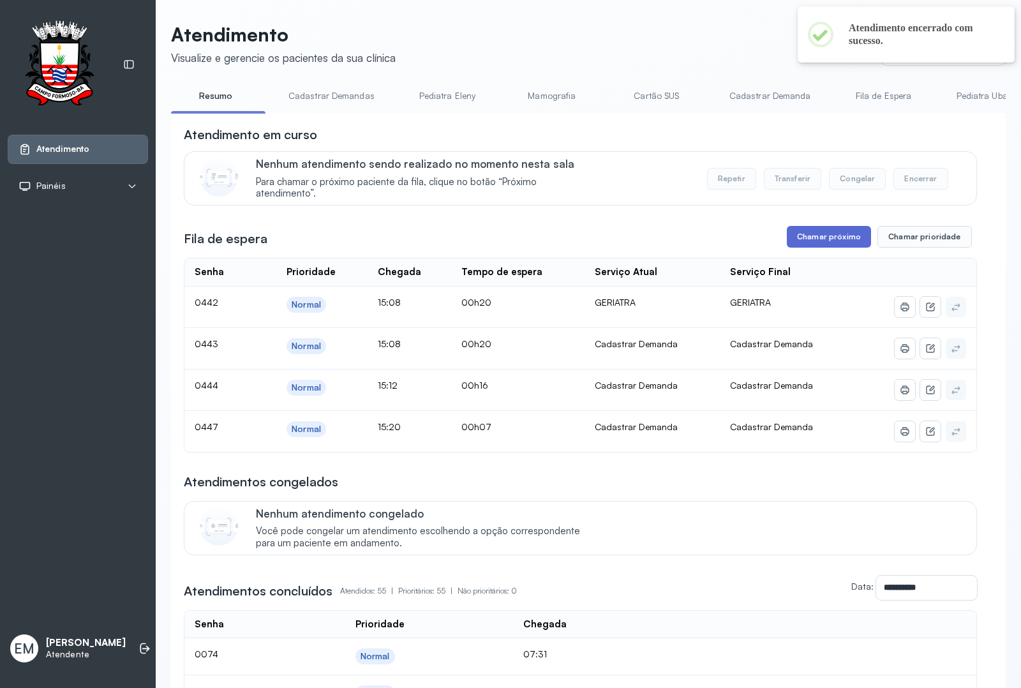
click at [787, 234] on button "Chamar próximo" at bounding box center [829, 237] width 84 height 22
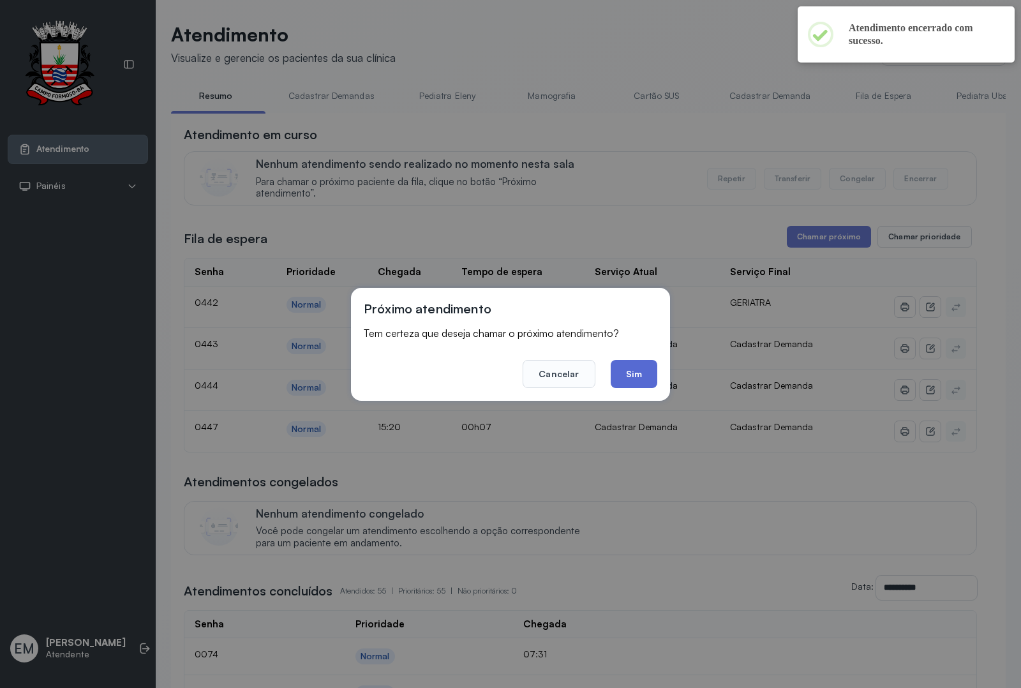
click at [630, 373] on button "Sim" at bounding box center [634, 374] width 47 height 28
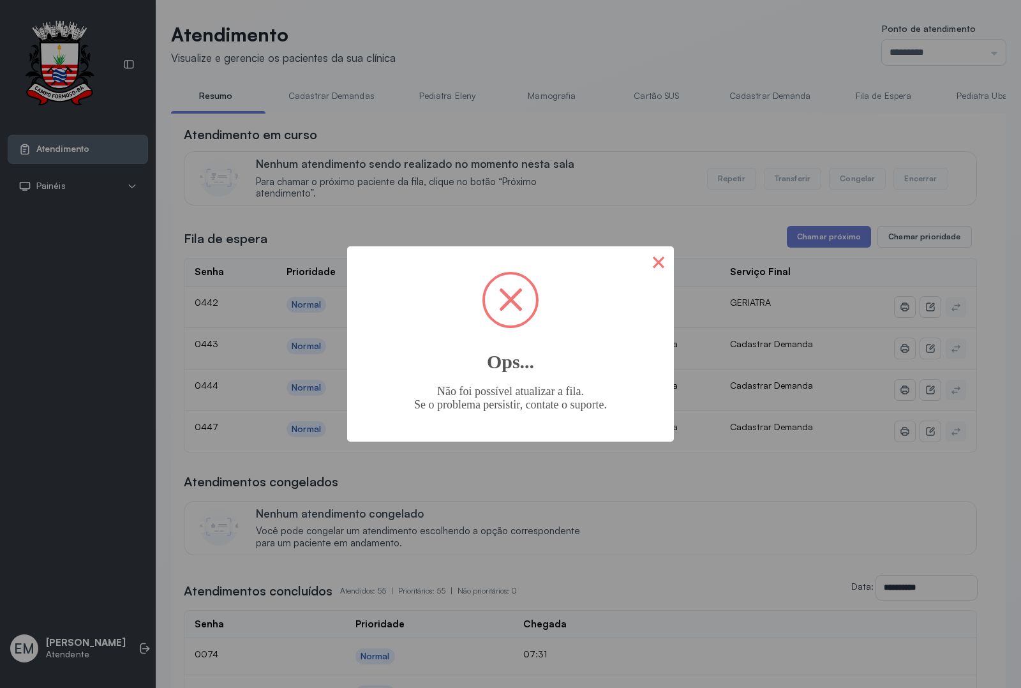
click at [658, 263] on button "×" at bounding box center [658, 261] width 31 height 31
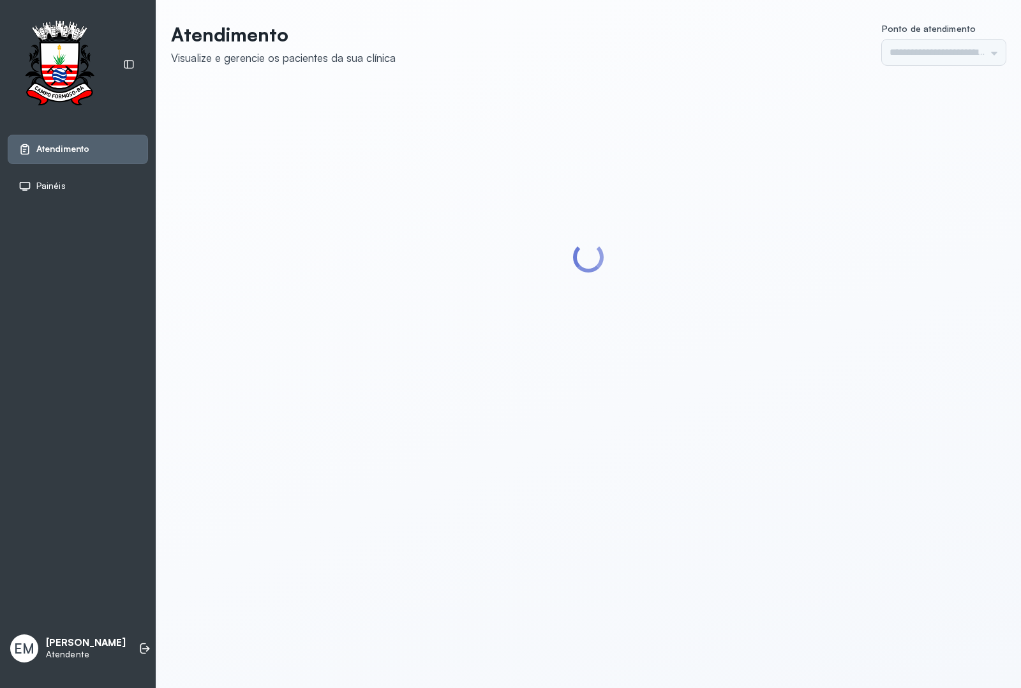
type input "*********"
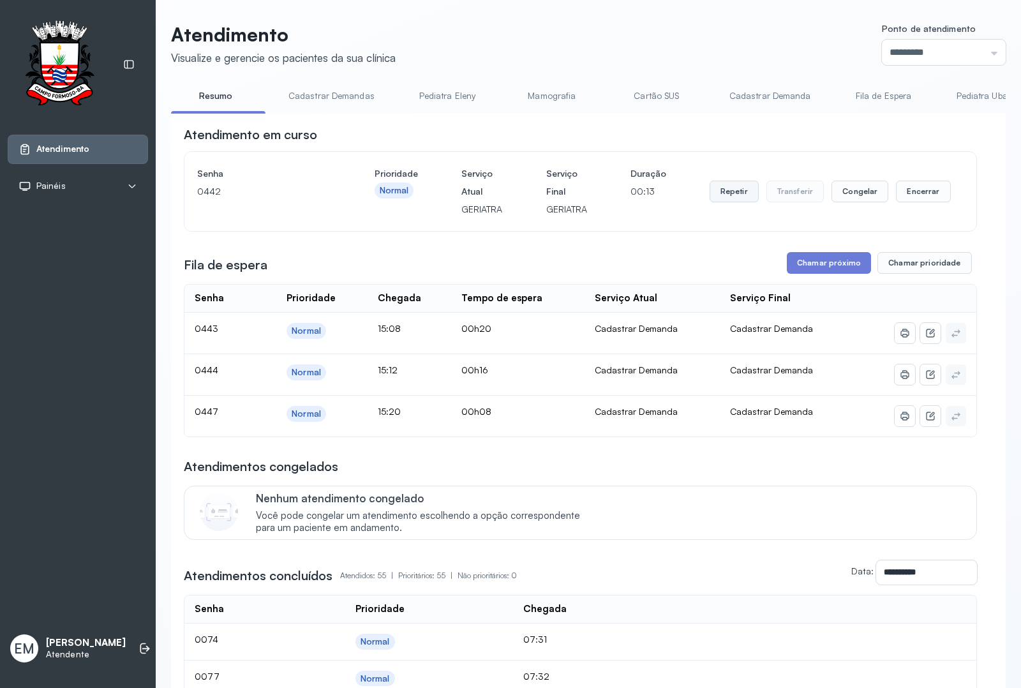
click at [741, 195] on button "Repetir" at bounding box center [734, 192] width 49 height 22
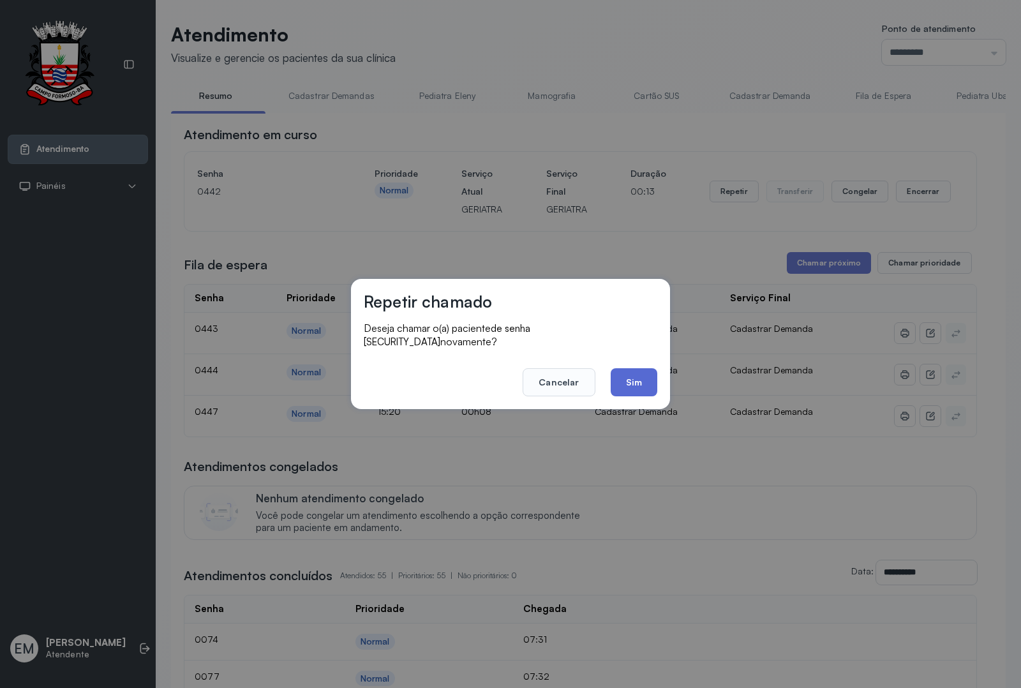
click at [645, 378] on button "Sim" at bounding box center [634, 382] width 47 height 28
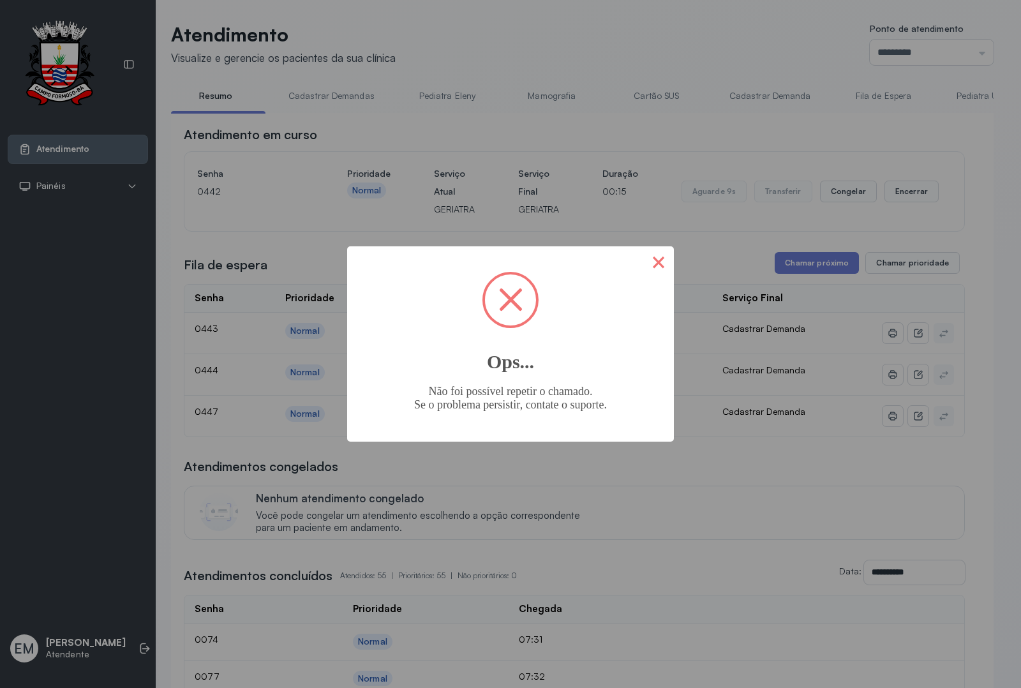
click at [654, 271] on button "×" at bounding box center [658, 261] width 31 height 31
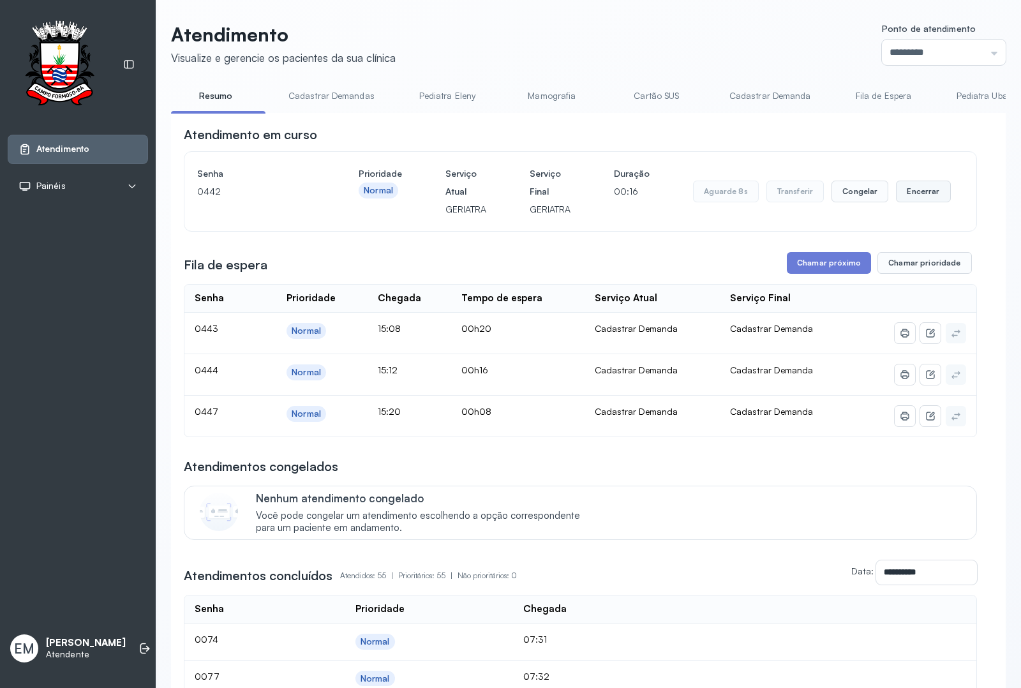
click at [907, 186] on button "Encerrar" at bounding box center [923, 192] width 54 height 22
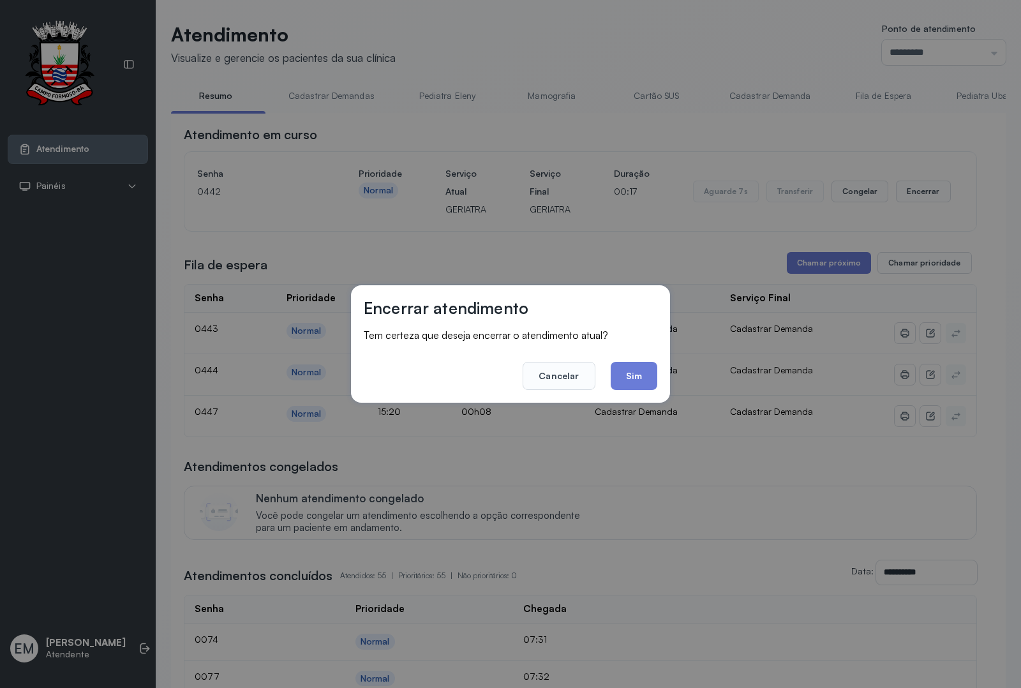
click at [657, 378] on div "Encerrar atendimento Tem certeza que deseja encerrar o atendimento atual? Cance…" at bounding box center [510, 343] width 319 height 117
click at [645, 383] on button "Sim" at bounding box center [634, 376] width 47 height 28
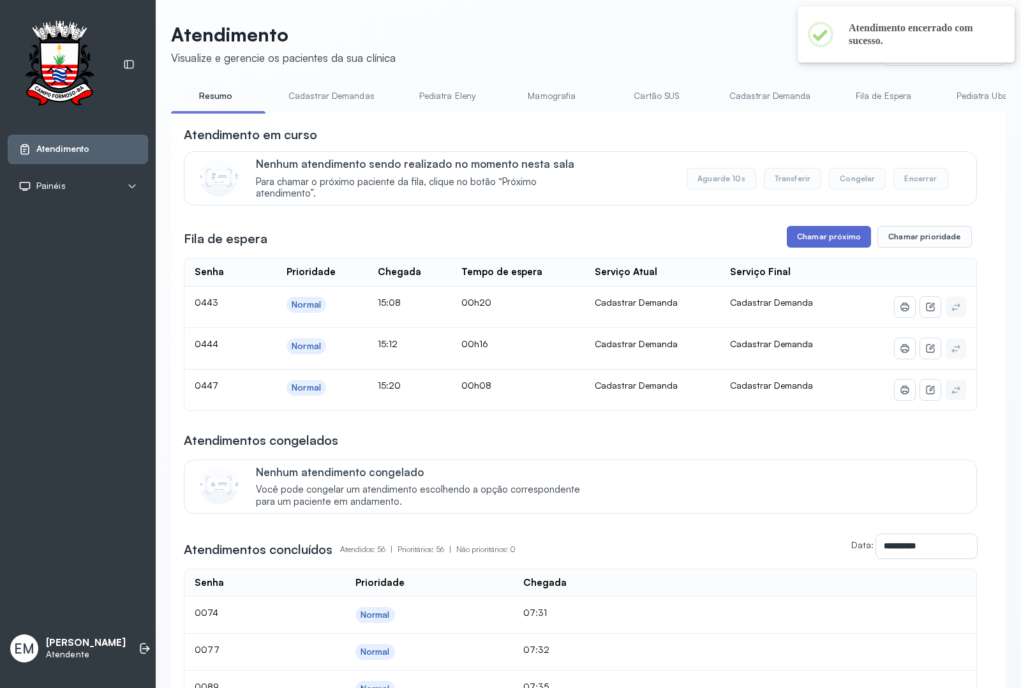
click at [827, 237] on button "Chamar próximo" at bounding box center [829, 237] width 84 height 22
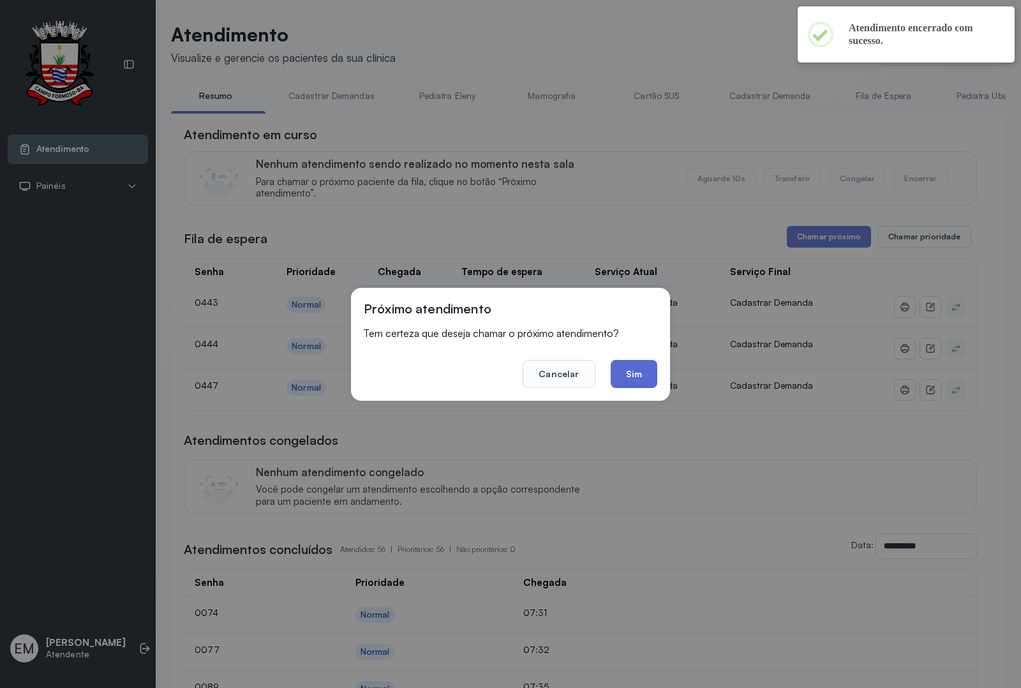
click at [630, 382] on button "Sim" at bounding box center [634, 374] width 47 height 28
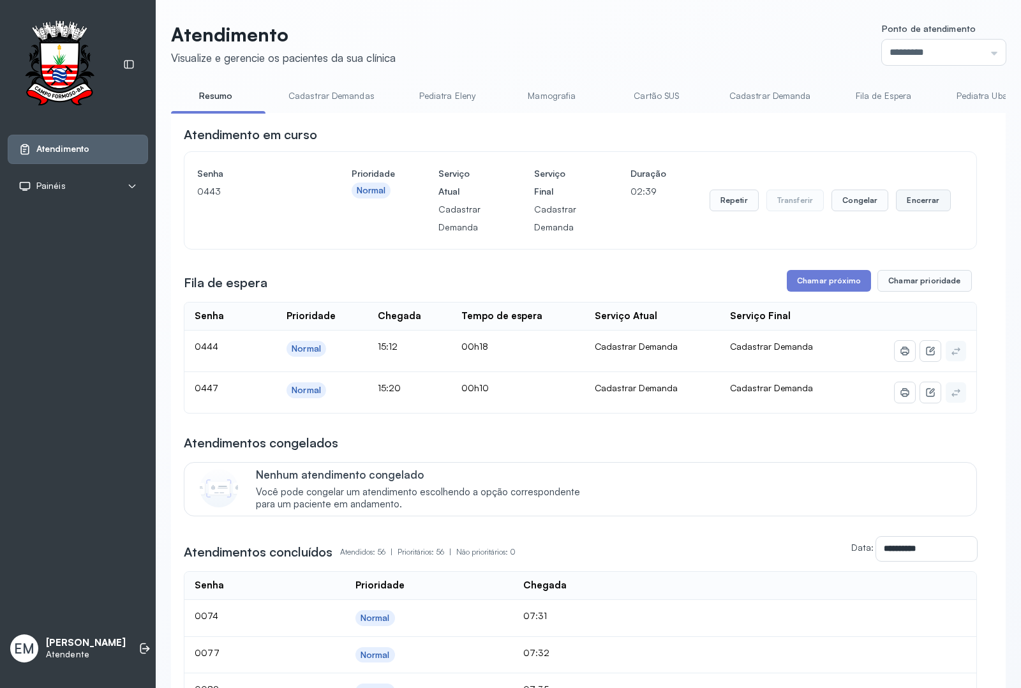
click at [915, 208] on button "Encerrar" at bounding box center [923, 201] width 54 height 22
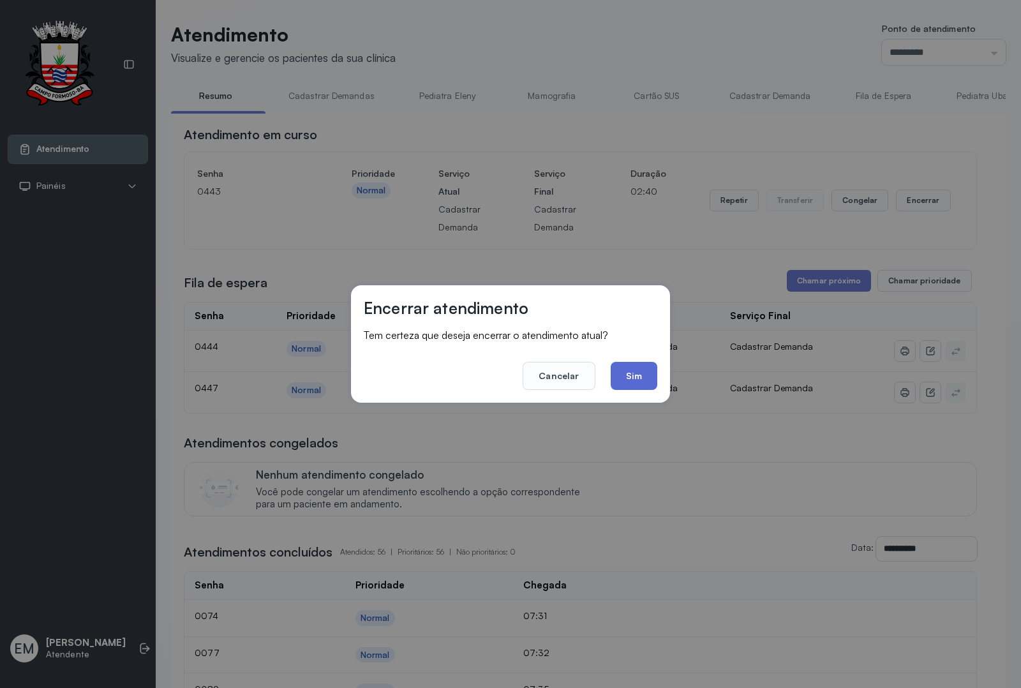
click at [652, 375] on button "Sim" at bounding box center [634, 376] width 47 height 28
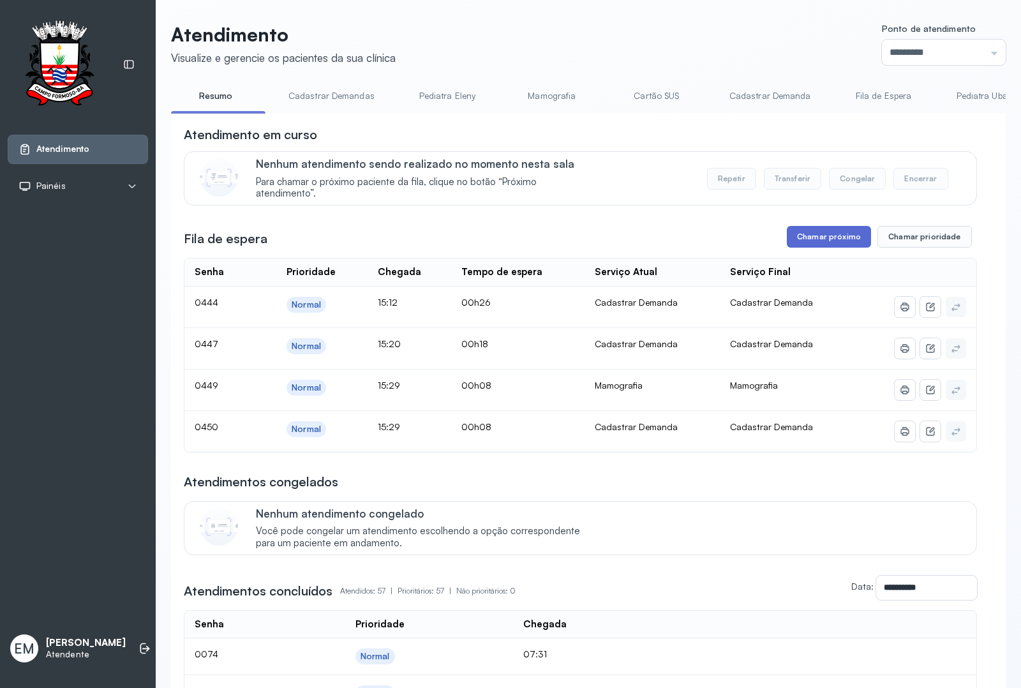
click at [800, 244] on button "Chamar próximo" at bounding box center [829, 237] width 84 height 22
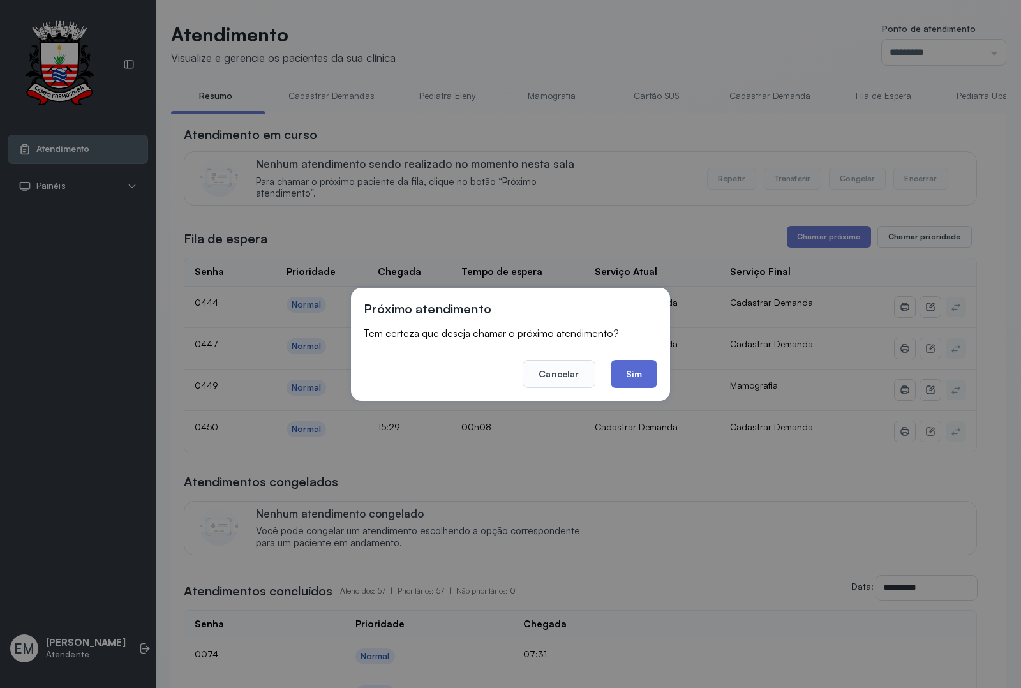
click at [616, 369] on button "Sim" at bounding box center [634, 374] width 47 height 28
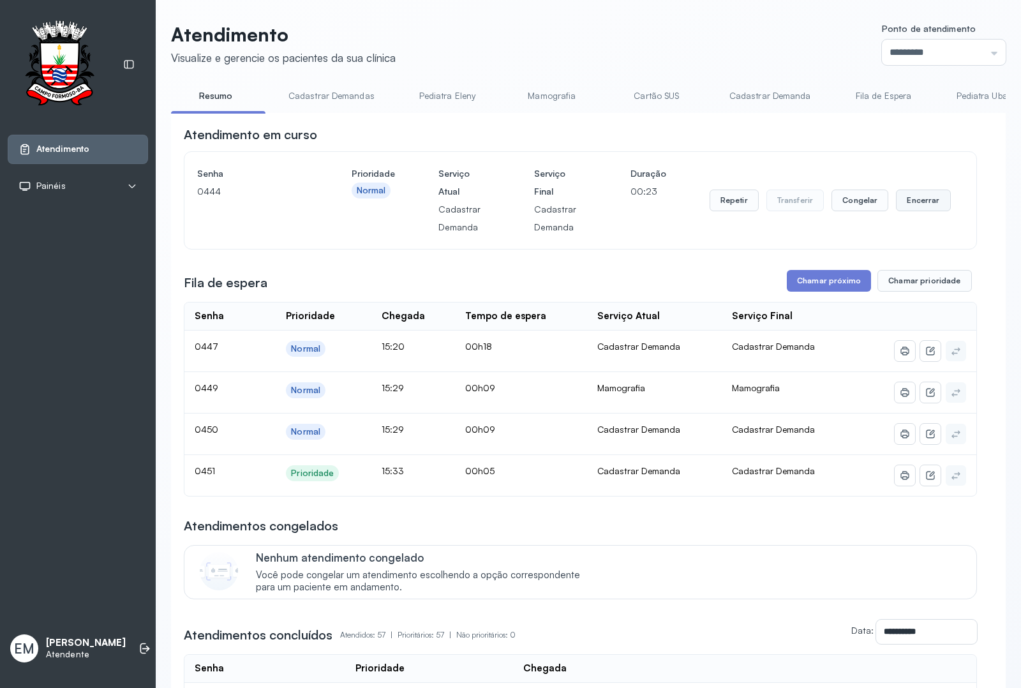
drag, startPoint x: 908, startPoint y: 197, endPoint x: 900, endPoint y: 201, distance: 8.9
click at [900, 201] on button "Encerrar" at bounding box center [923, 201] width 54 height 22
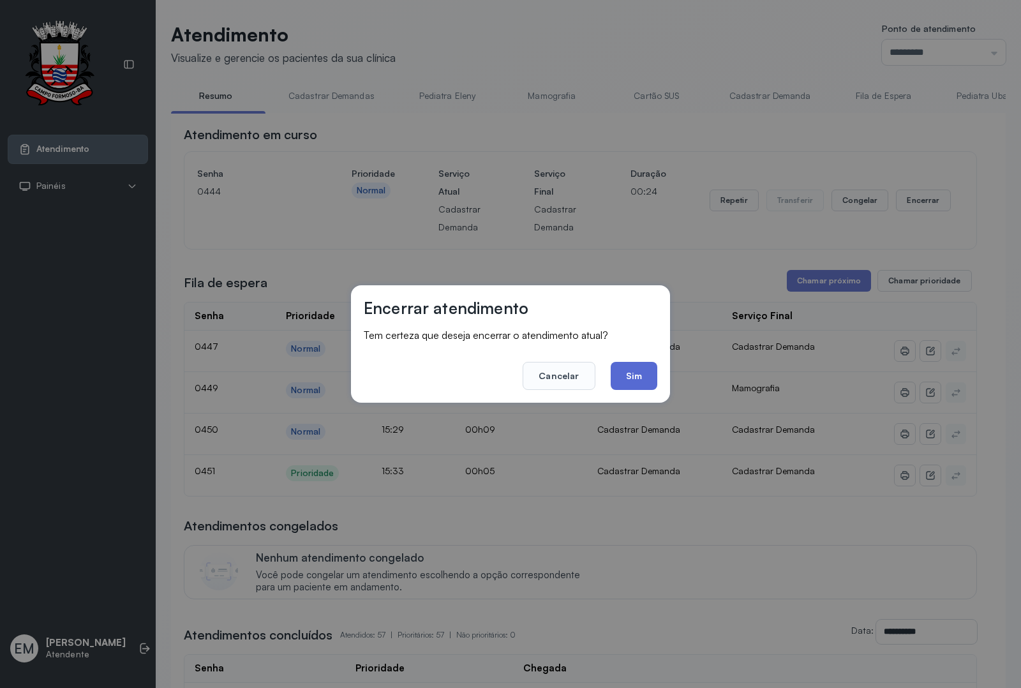
click at [648, 372] on button "Sim" at bounding box center [634, 376] width 47 height 28
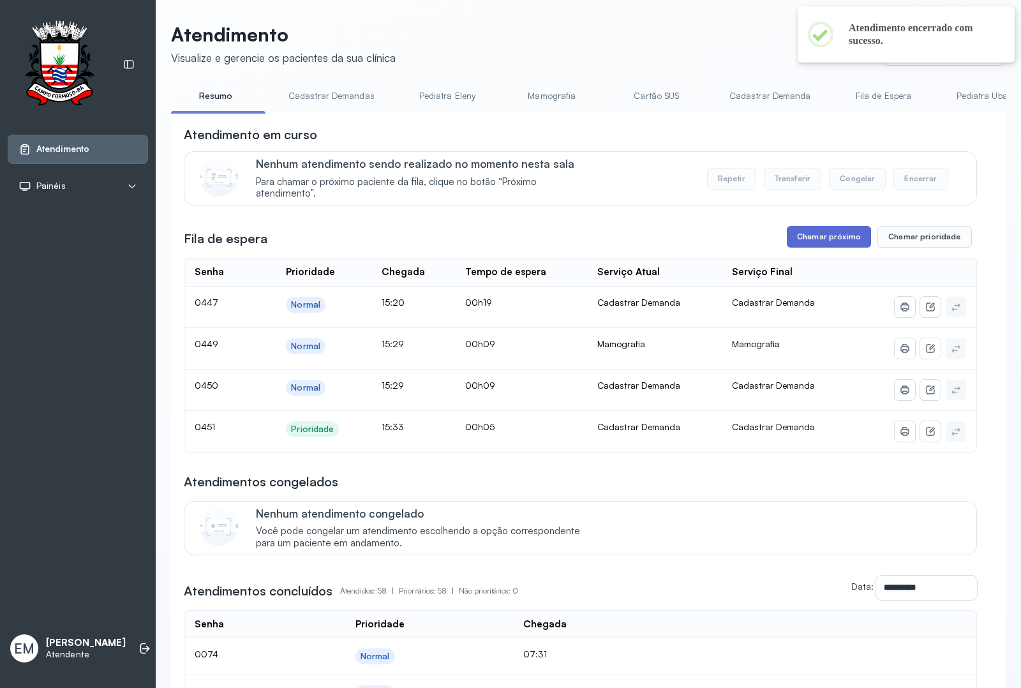
click at [824, 241] on button "Chamar próximo" at bounding box center [829, 237] width 84 height 22
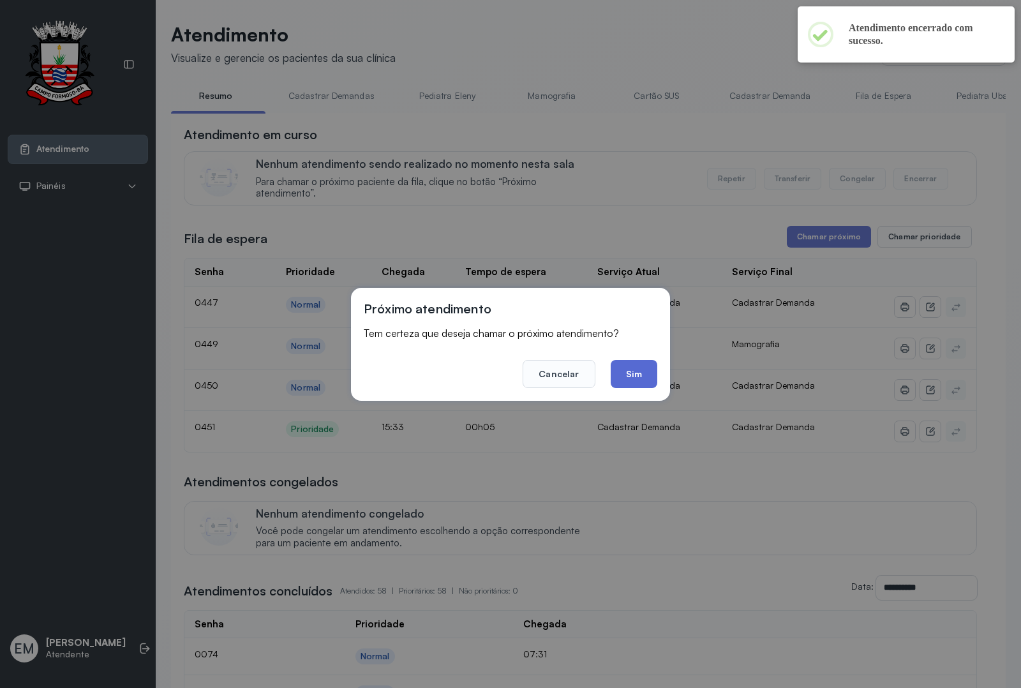
click at [636, 381] on button "Sim" at bounding box center [634, 374] width 47 height 28
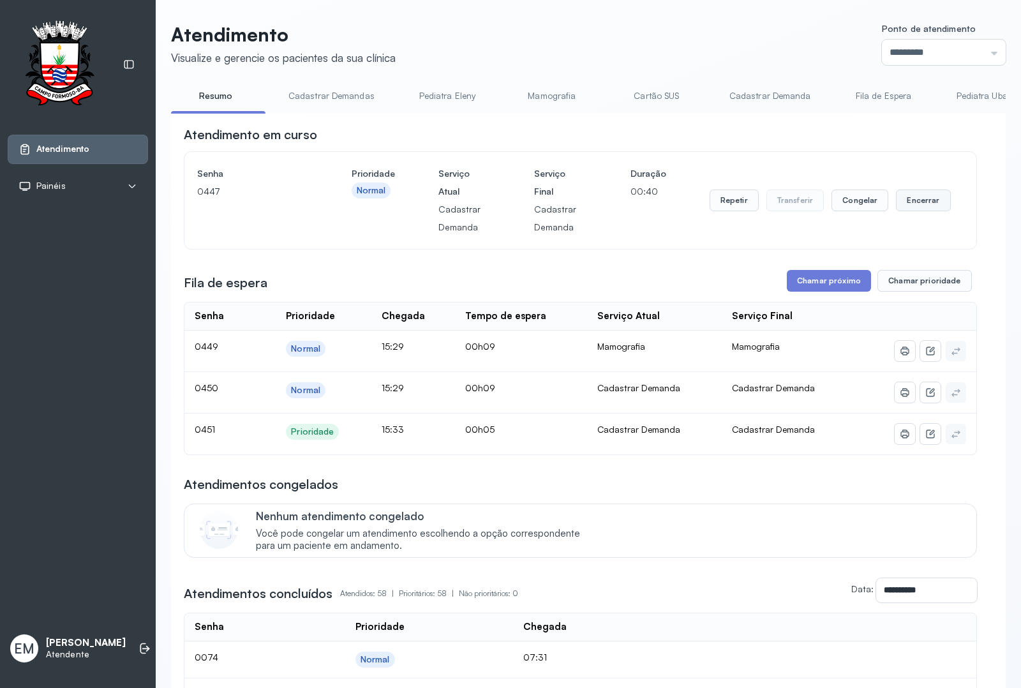
click at [905, 197] on button "Encerrar" at bounding box center [923, 201] width 54 height 22
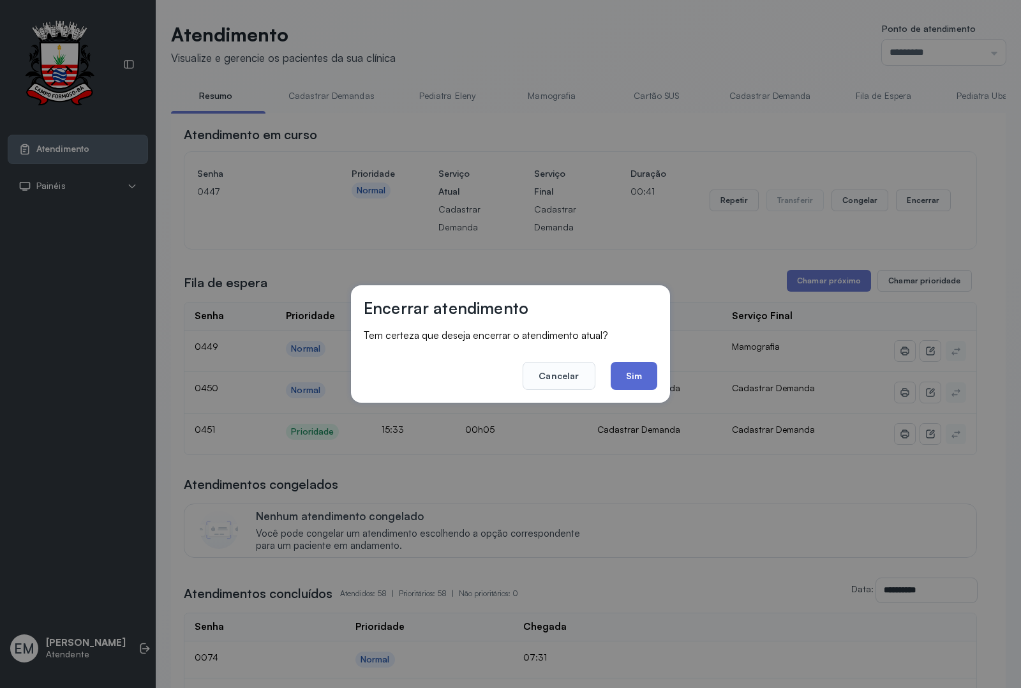
click at [633, 383] on button "Sim" at bounding box center [634, 376] width 47 height 28
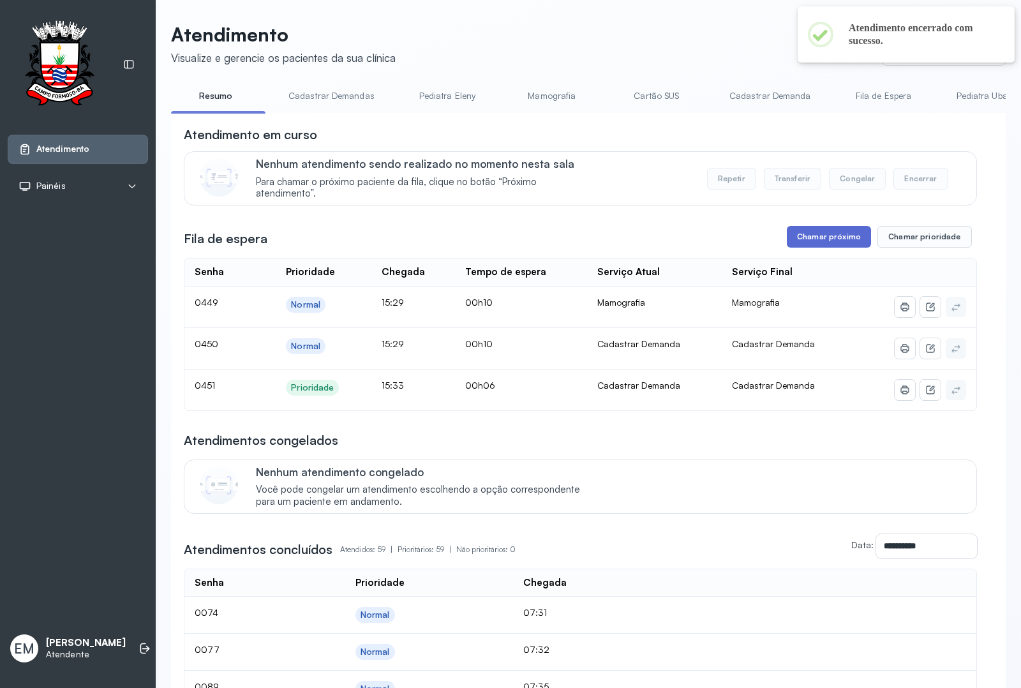
click at [795, 237] on button "Chamar próximo" at bounding box center [829, 237] width 84 height 22
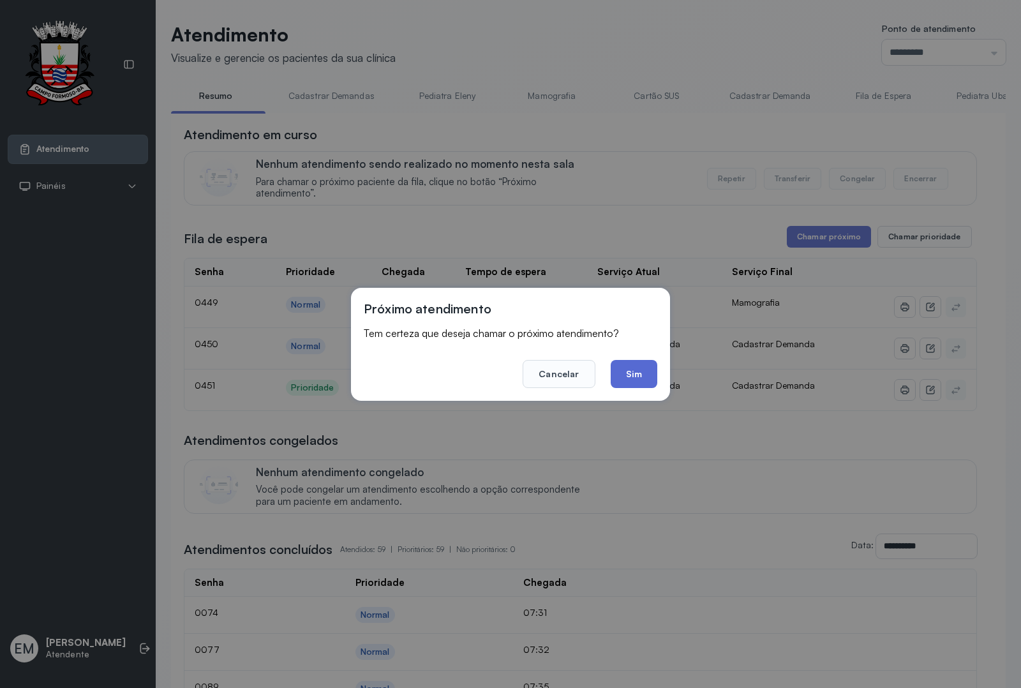
click at [650, 378] on button "Sim" at bounding box center [634, 374] width 47 height 28
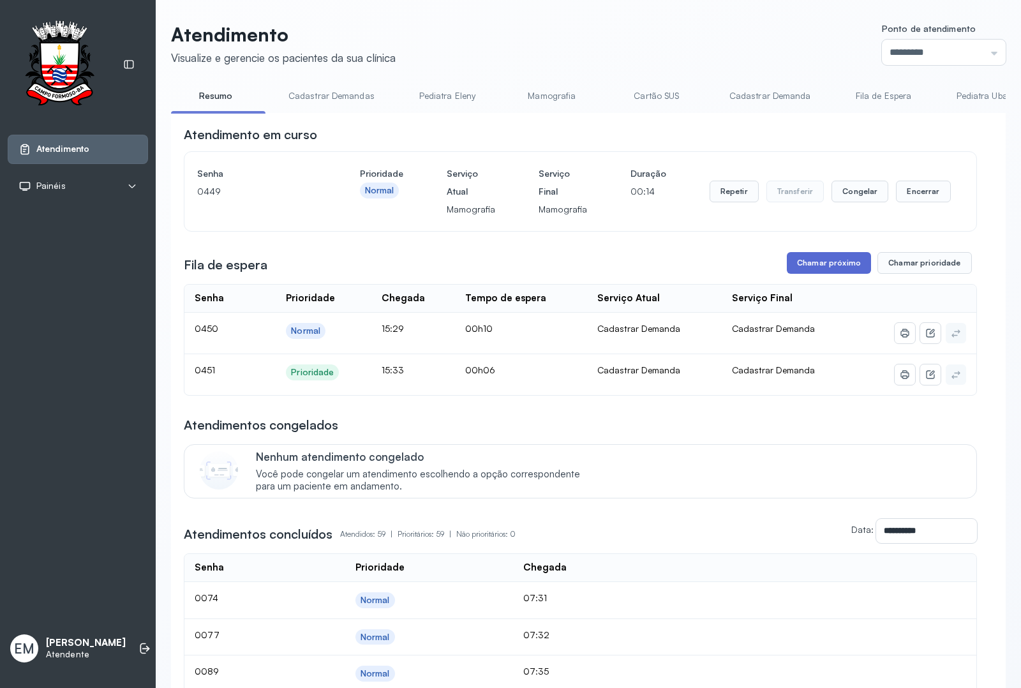
click at [838, 264] on button "Chamar próximo" at bounding box center [829, 263] width 84 height 22
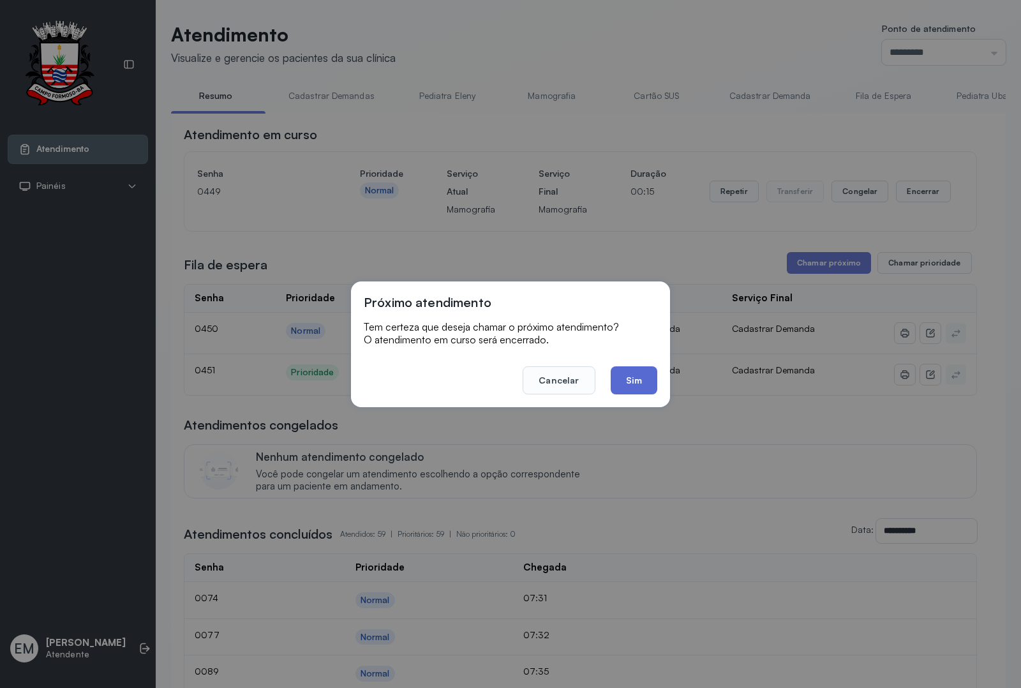
click at [619, 373] on button "Sim" at bounding box center [634, 380] width 47 height 28
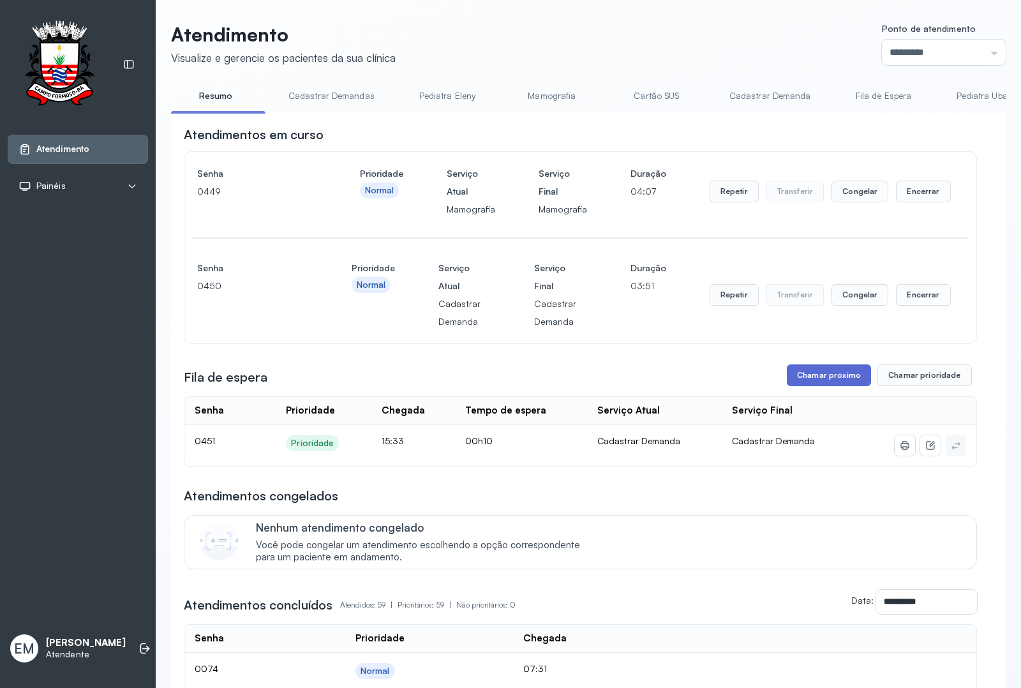
click at [796, 368] on button "Chamar próximo" at bounding box center [829, 375] width 84 height 22
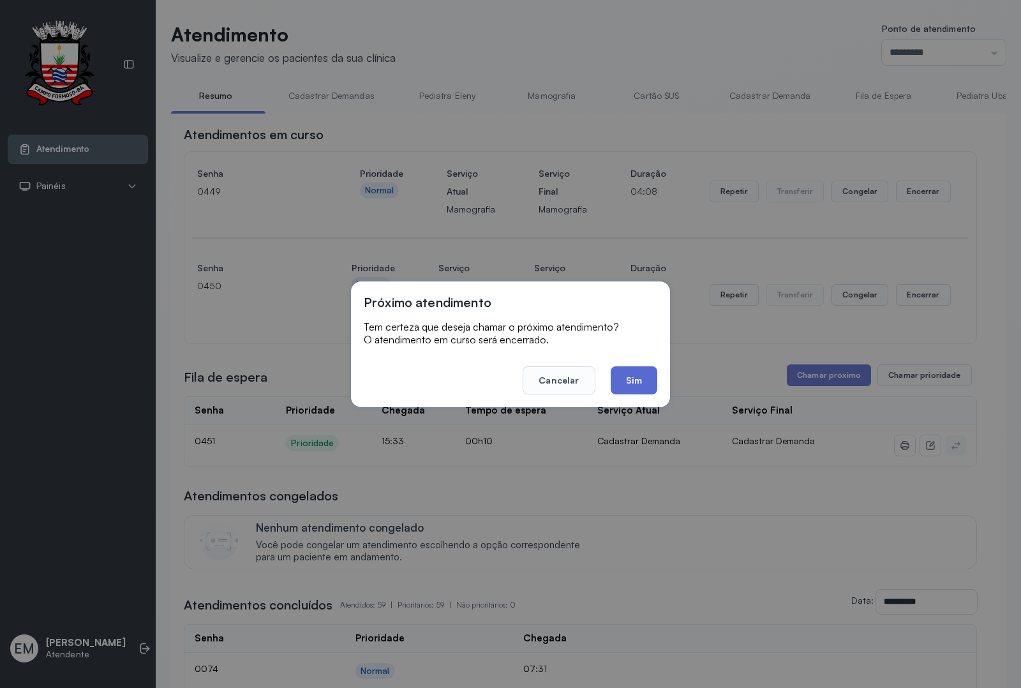
click at [629, 382] on button "Sim" at bounding box center [634, 380] width 47 height 28
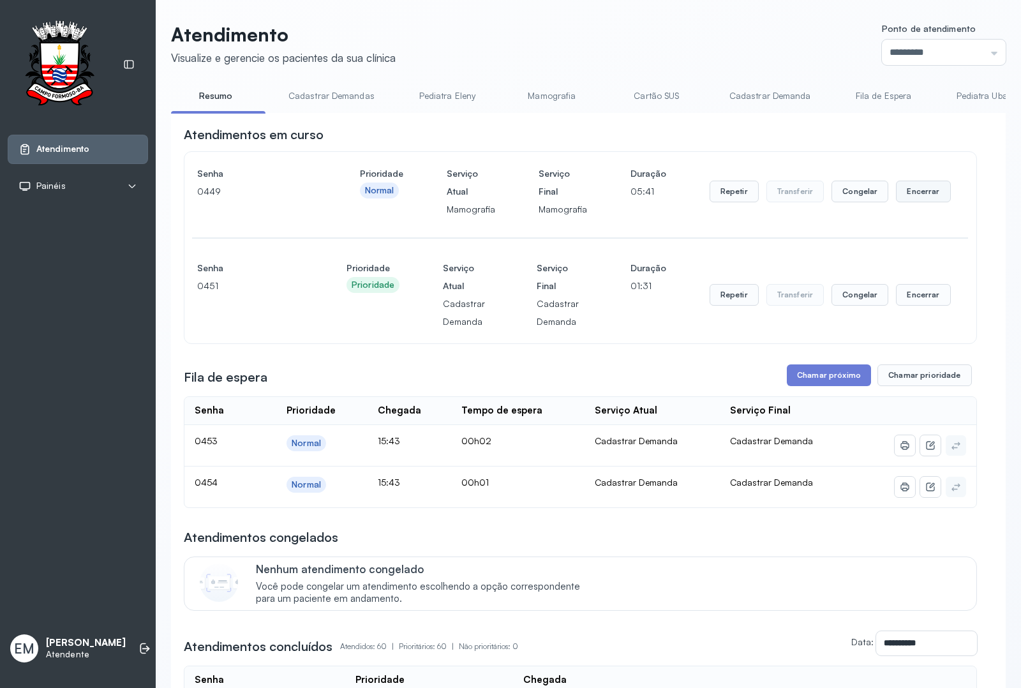
click at [896, 200] on button "Encerrar" at bounding box center [923, 192] width 54 height 22
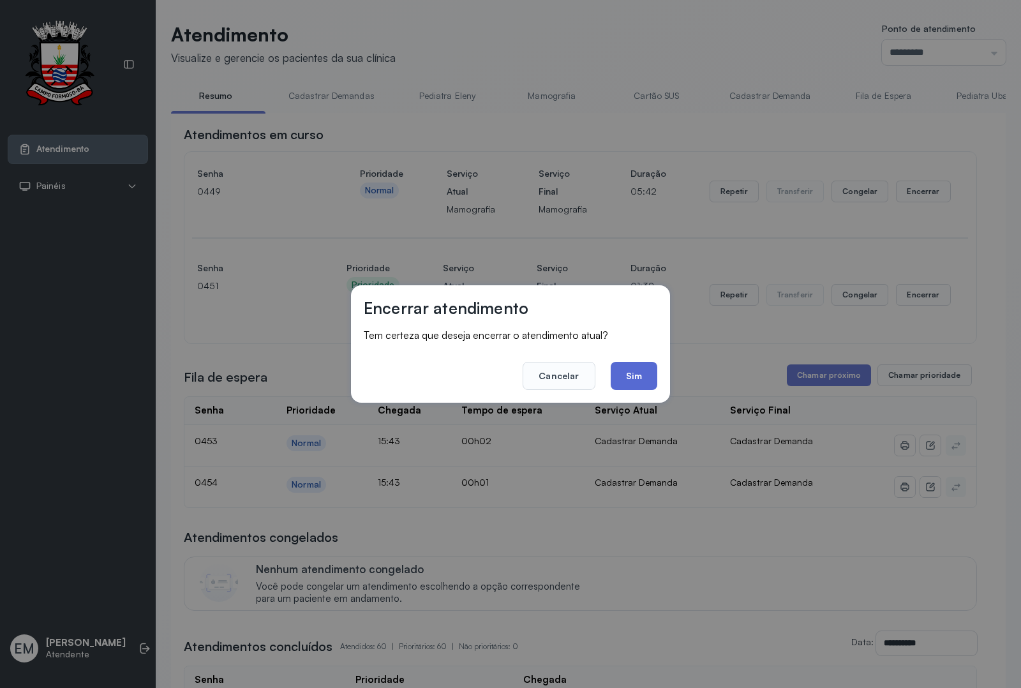
click at [627, 381] on button "Sim" at bounding box center [634, 376] width 47 height 28
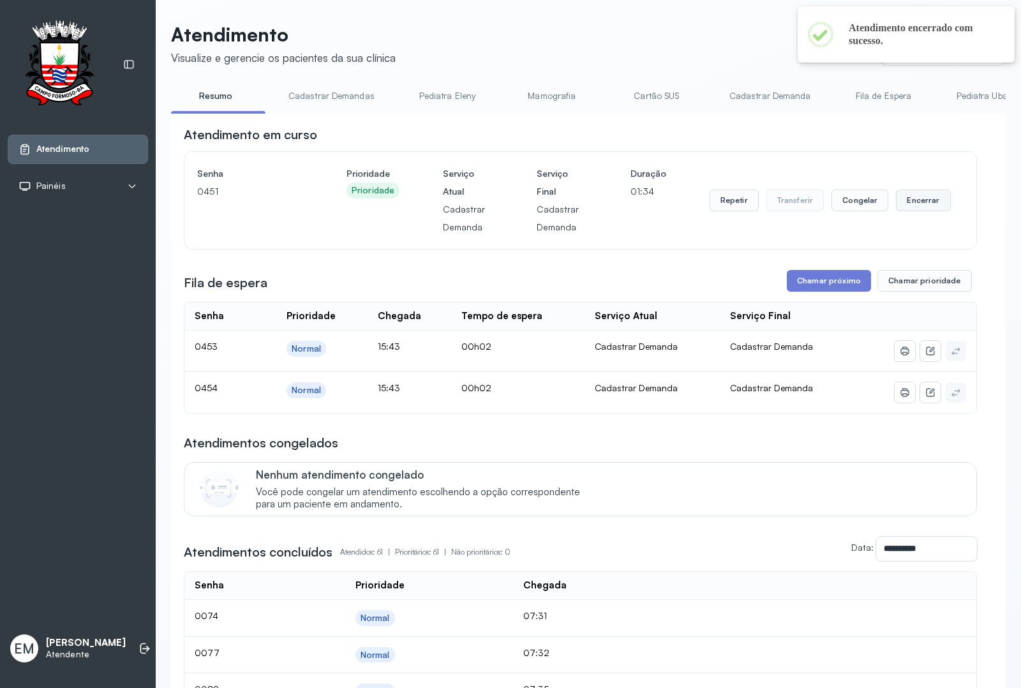
drag, startPoint x: 911, startPoint y: 207, endPoint x: 905, endPoint y: 211, distance: 6.9
click at [905, 211] on button "Encerrar" at bounding box center [923, 201] width 54 height 22
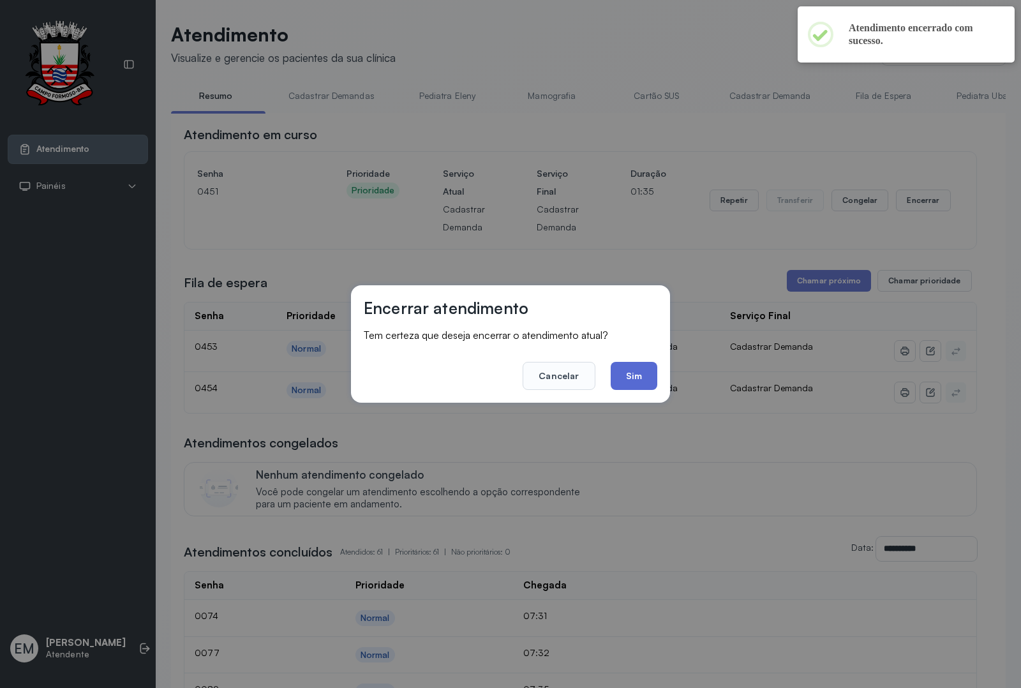
click at [627, 384] on button "Sim" at bounding box center [634, 376] width 47 height 28
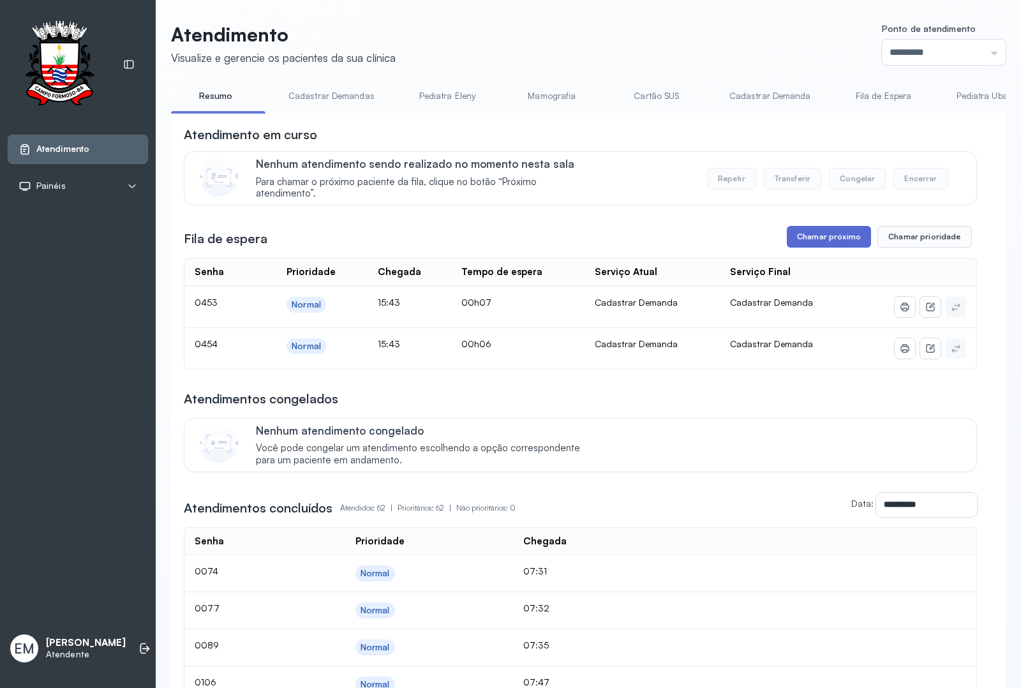
click at [821, 244] on button "Chamar próximo" at bounding box center [829, 237] width 84 height 22
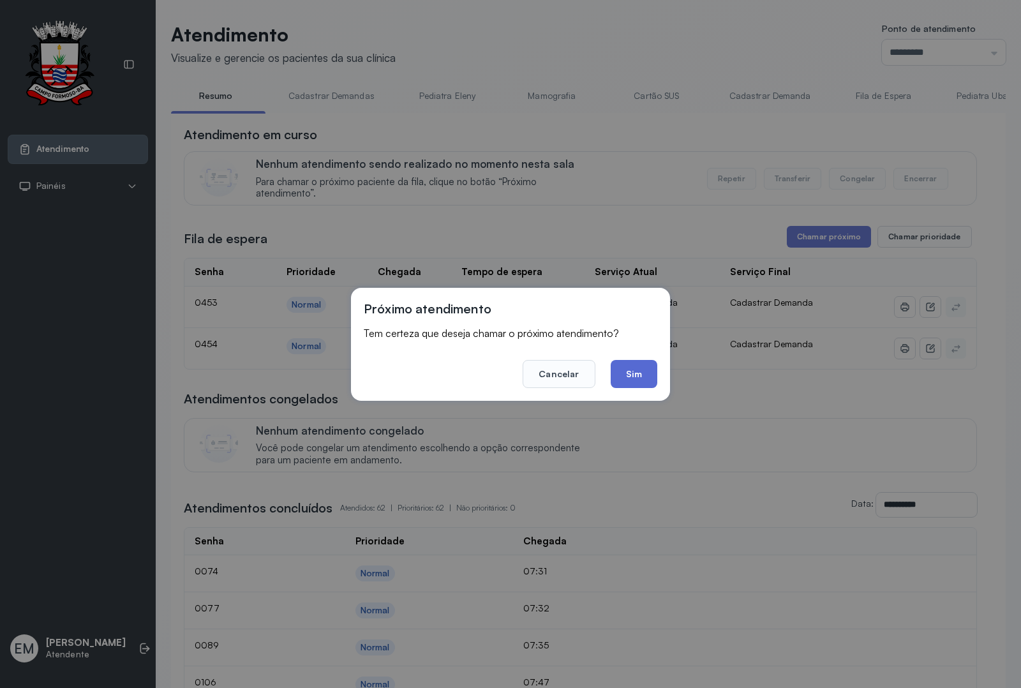
click at [646, 369] on button "Sim" at bounding box center [634, 374] width 47 height 28
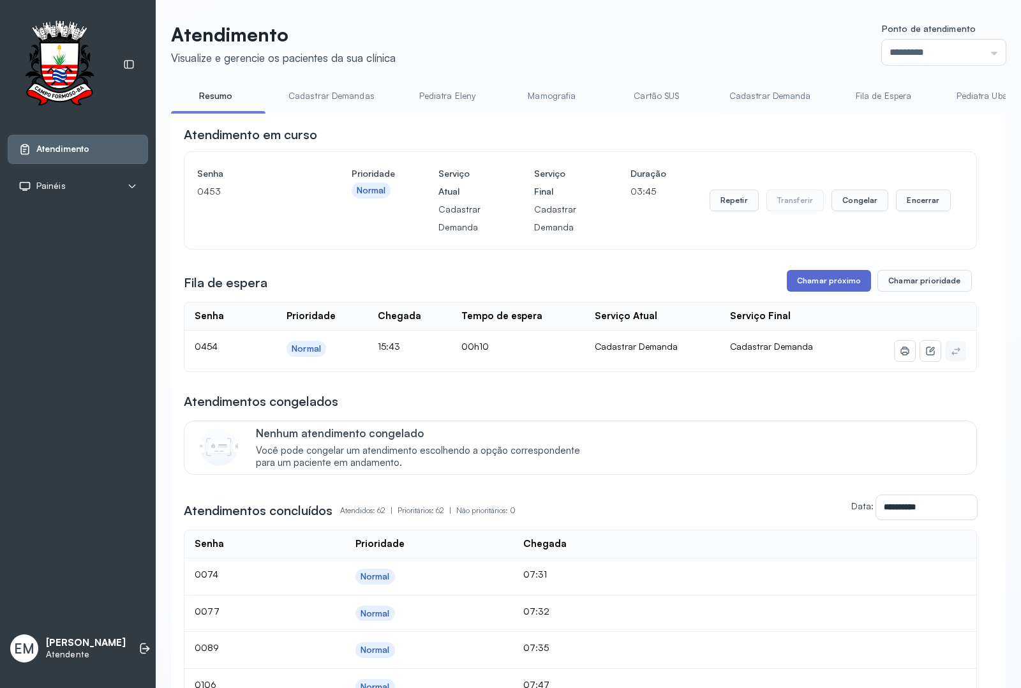
click at [800, 283] on button "Chamar próximo" at bounding box center [829, 281] width 84 height 22
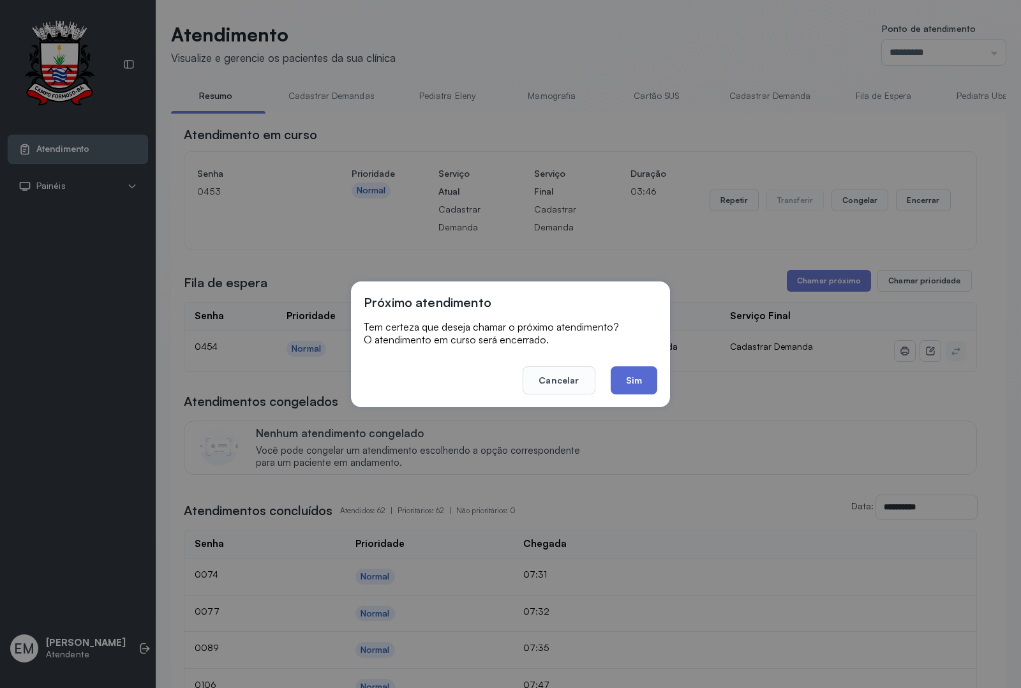
click at [636, 384] on button "Sim" at bounding box center [634, 380] width 47 height 28
